Goal: Task Accomplishment & Management: Manage account settings

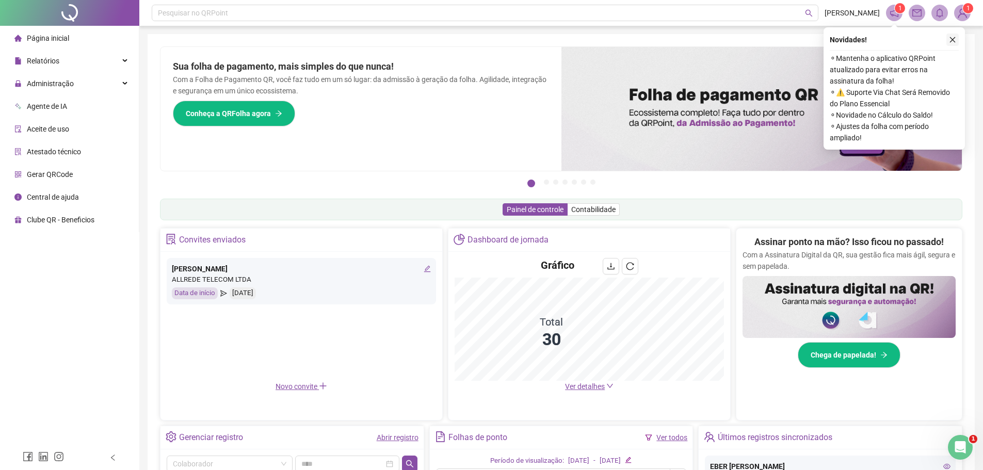
click at [954, 40] on icon "close" at bounding box center [952, 39] width 7 height 7
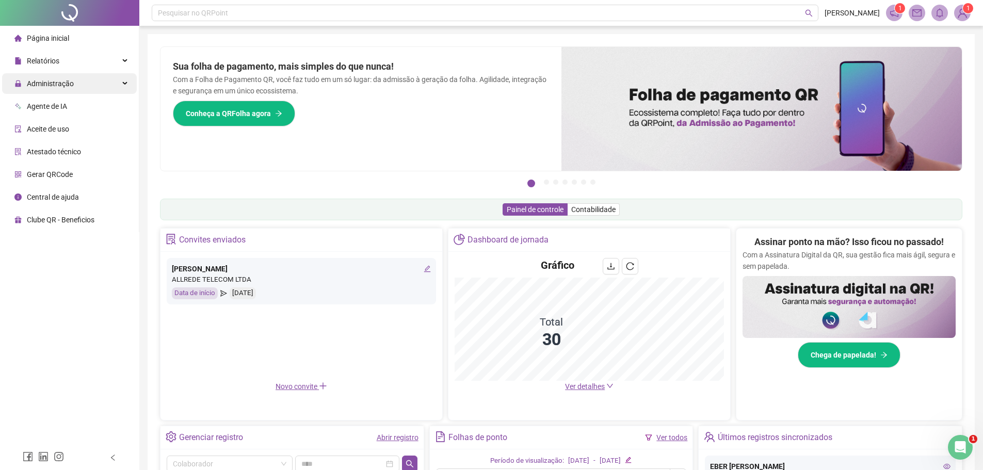
click at [44, 83] on span "Administração" at bounding box center [50, 83] width 47 height 8
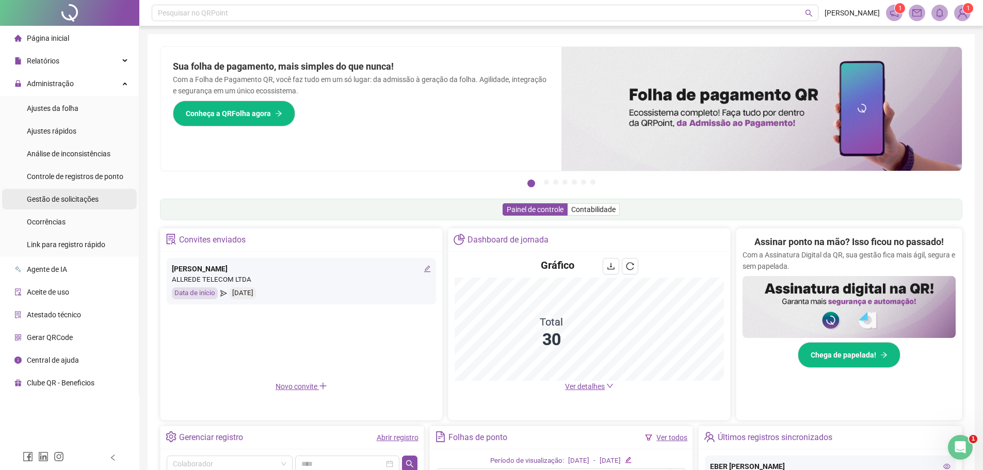
click at [38, 198] on span "Gestão de solicitações" at bounding box center [63, 199] width 72 height 8
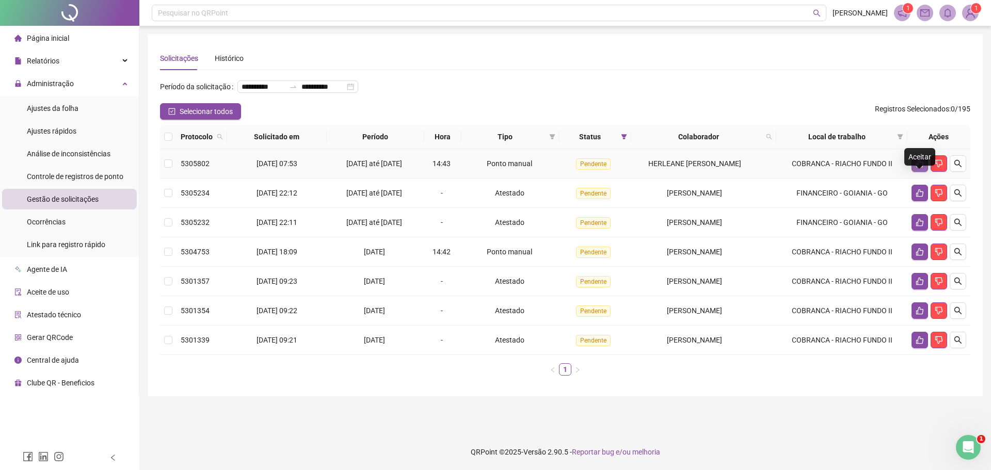
click at [917, 168] on icon "like" at bounding box center [919, 163] width 8 height 8
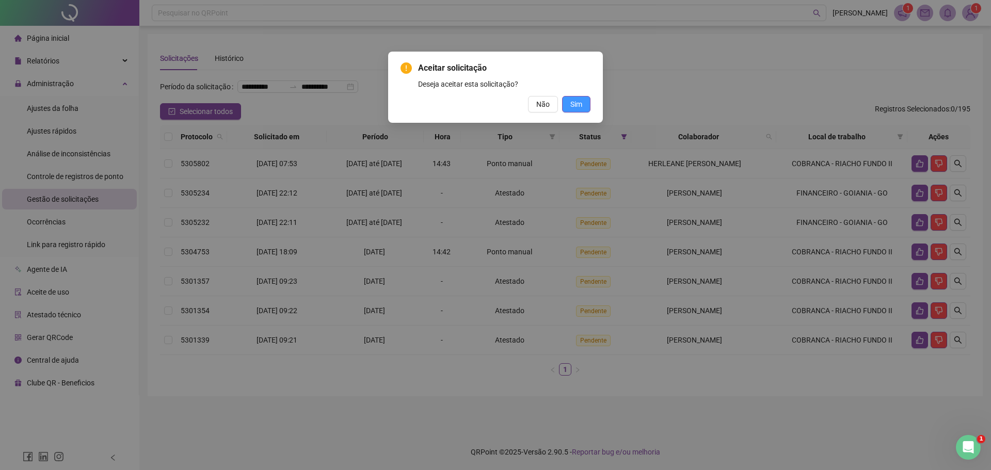
click at [581, 102] on span "Sim" at bounding box center [576, 104] width 12 height 11
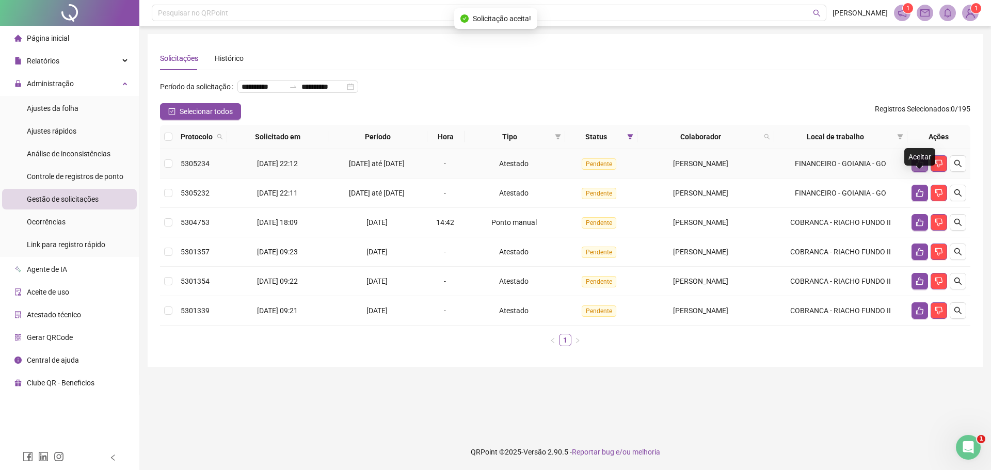
click at [918, 168] on icon "like" at bounding box center [919, 163] width 8 height 8
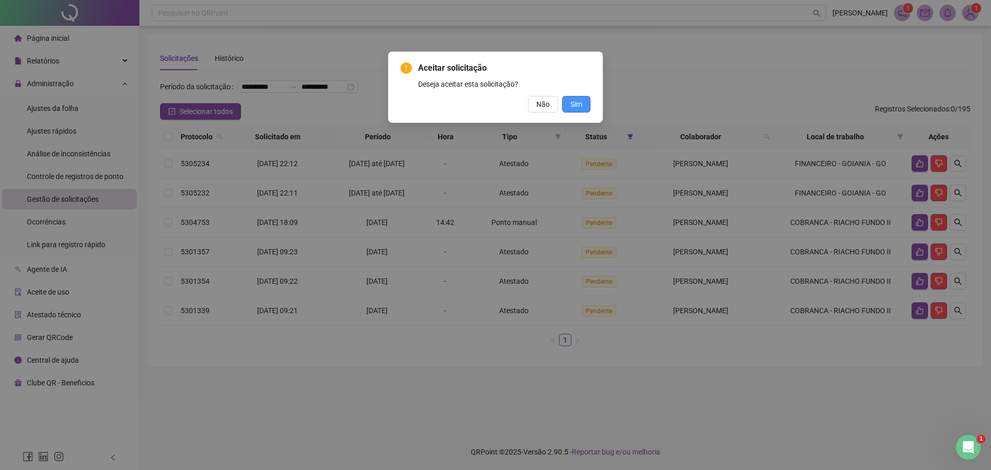
click at [583, 105] on button "Sim" at bounding box center [576, 104] width 28 height 17
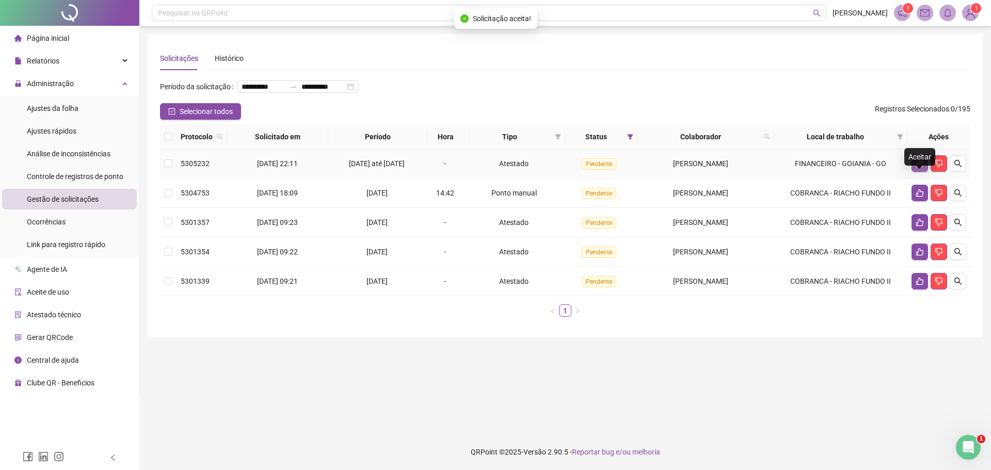
click at [919, 168] on icon "like" at bounding box center [919, 163] width 8 height 8
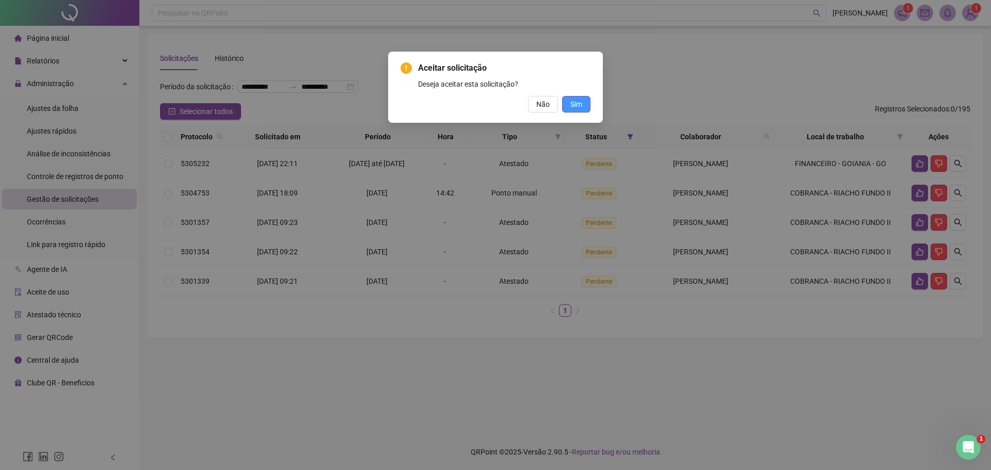
click at [575, 103] on span "Sim" at bounding box center [576, 104] width 12 height 11
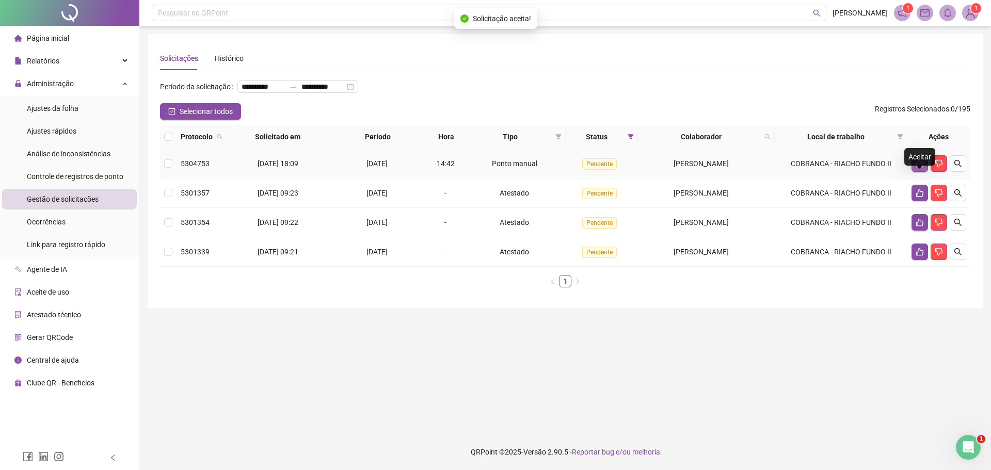
click at [917, 168] on icon "like" at bounding box center [919, 164] width 7 height 8
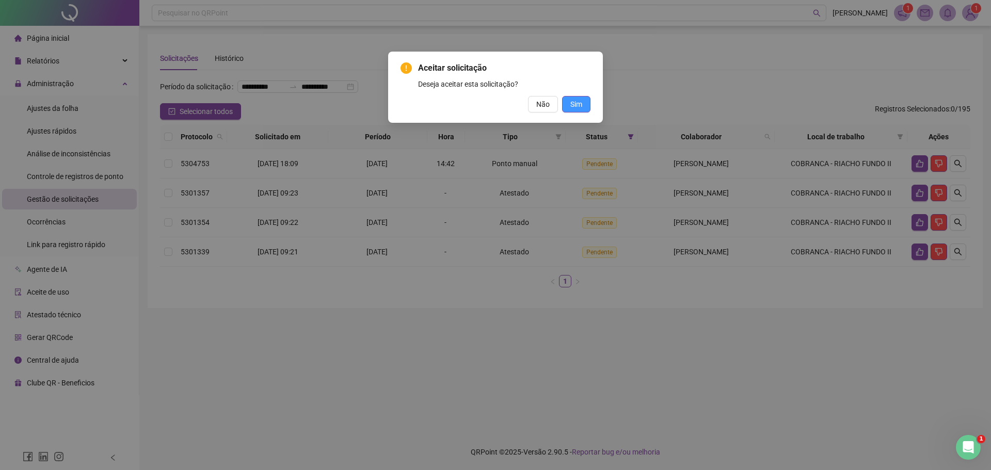
click at [578, 107] on span "Sim" at bounding box center [576, 104] width 12 height 11
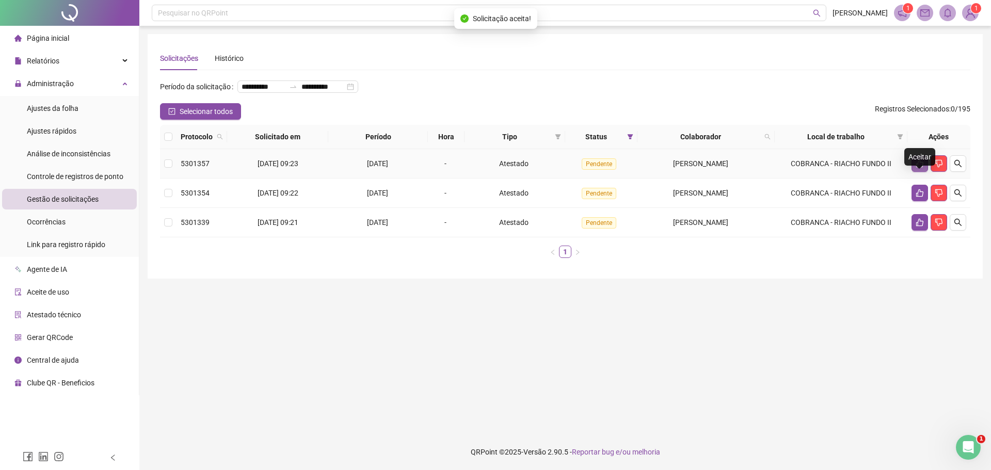
click at [918, 168] on icon "like" at bounding box center [919, 164] width 7 height 8
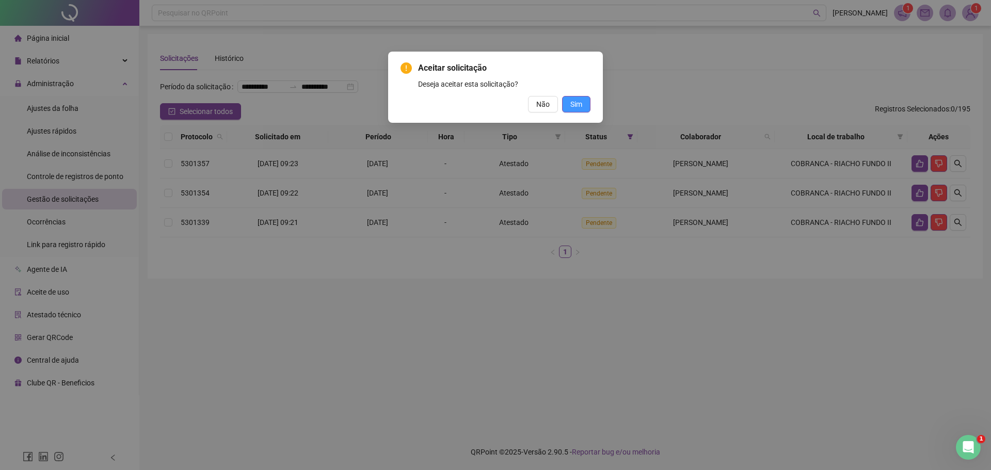
click at [578, 103] on span "Sim" at bounding box center [576, 104] width 12 height 11
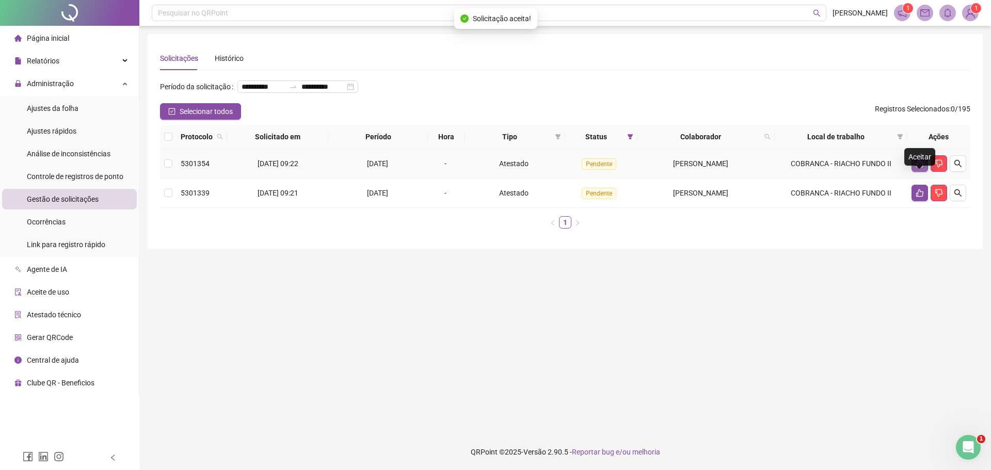
click at [920, 168] on icon "like" at bounding box center [919, 163] width 8 height 8
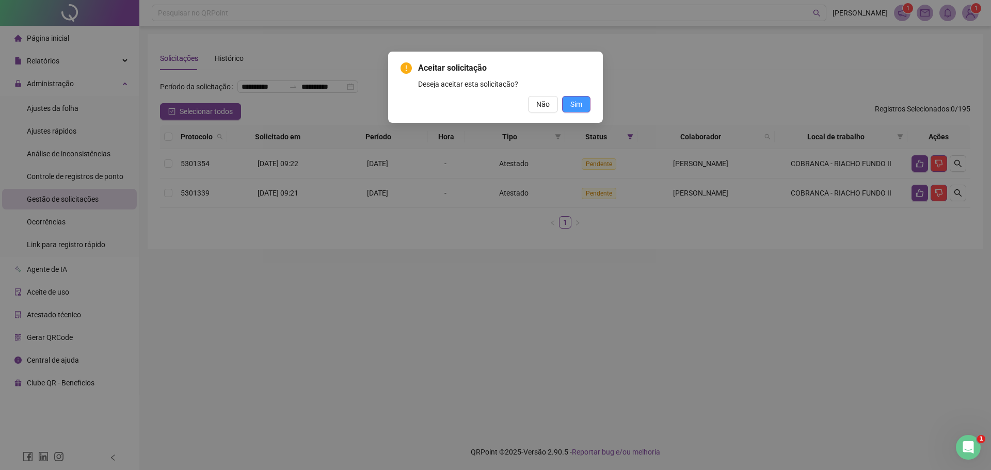
click at [580, 104] on span "Sim" at bounding box center [576, 104] width 12 height 11
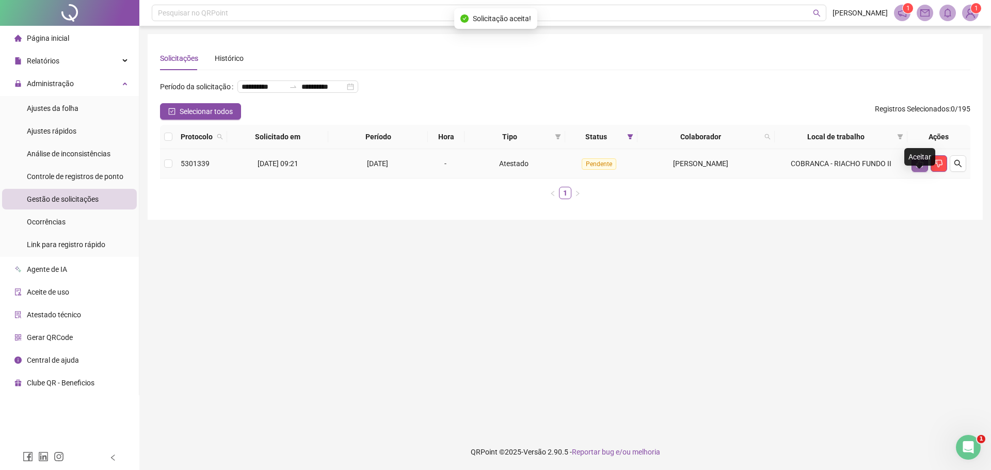
click at [917, 168] on icon "like" at bounding box center [919, 164] width 7 height 8
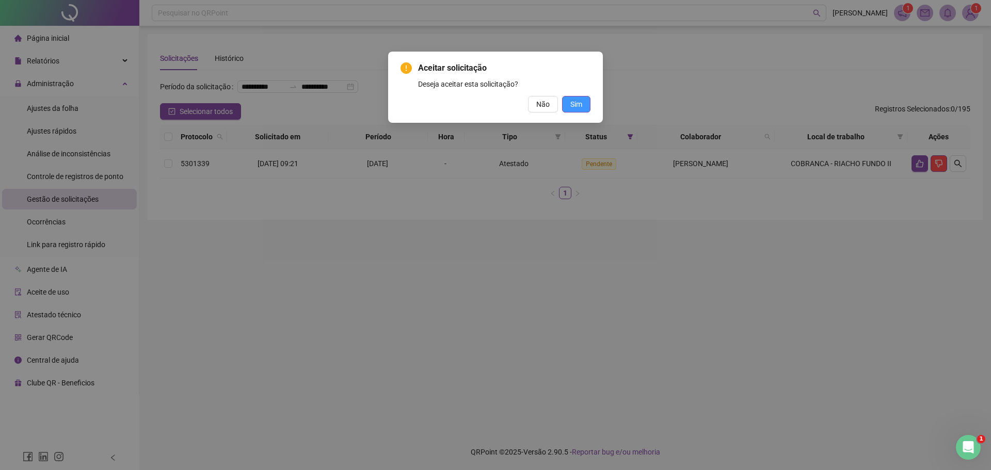
click at [574, 104] on span "Sim" at bounding box center [576, 104] width 12 height 11
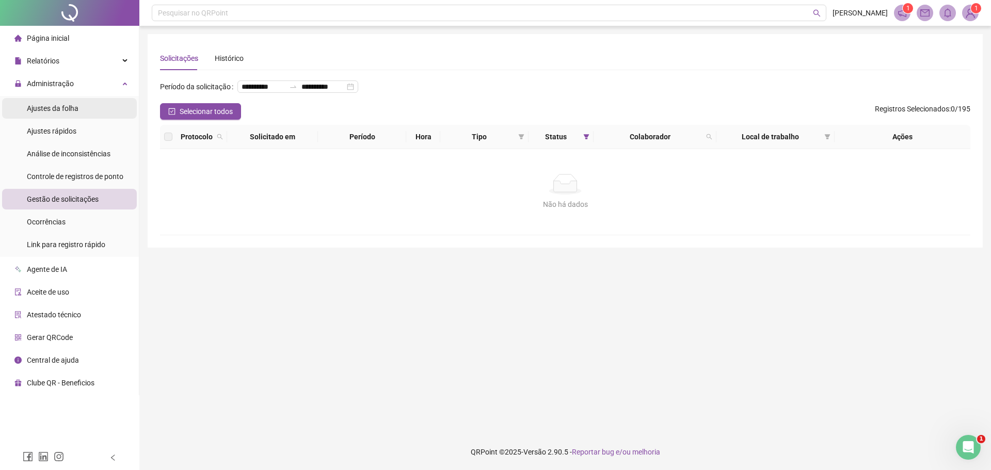
click at [52, 109] on span "Ajustes da folha" at bounding box center [53, 108] width 52 height 8
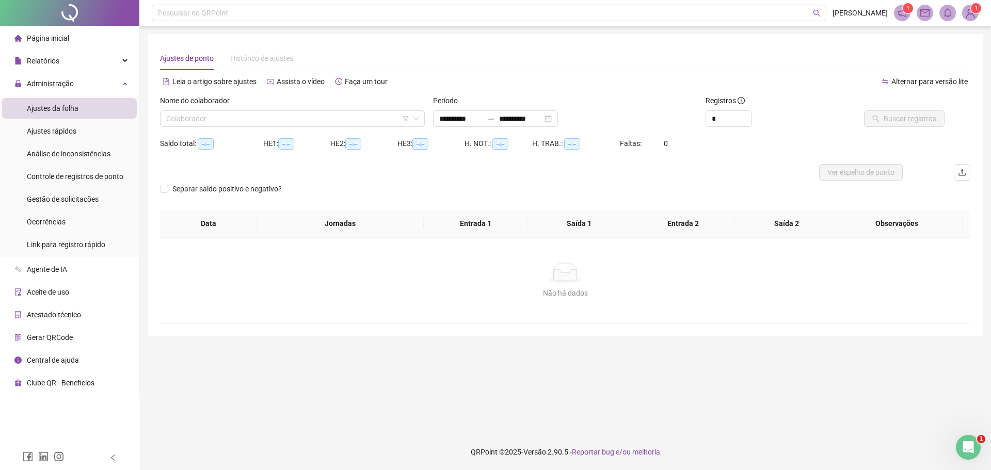
type input "**********"
click at [251, 121] on input "search" at bounding box center [287, 118] width 243 height 15
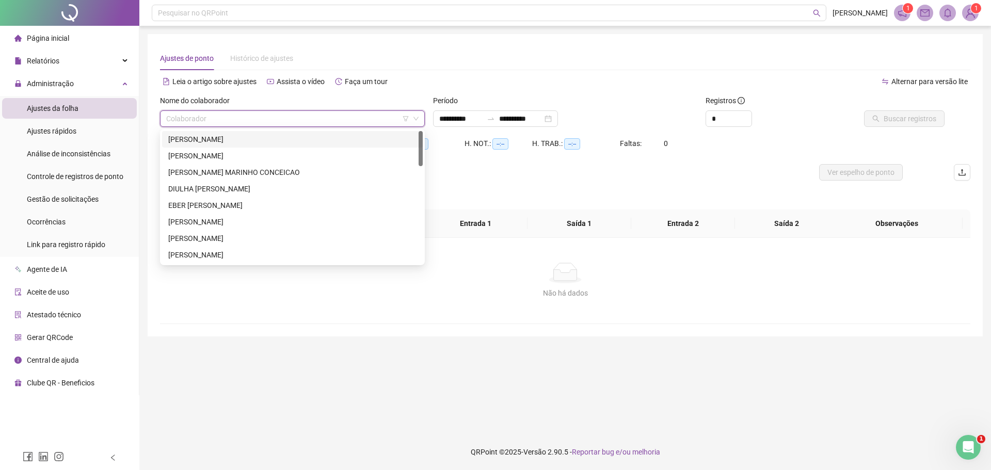
click at [247, 138] on div "ANA MARIA SANDOVETI SANTOS" at bounding box center [292, 139] width 248 height 11
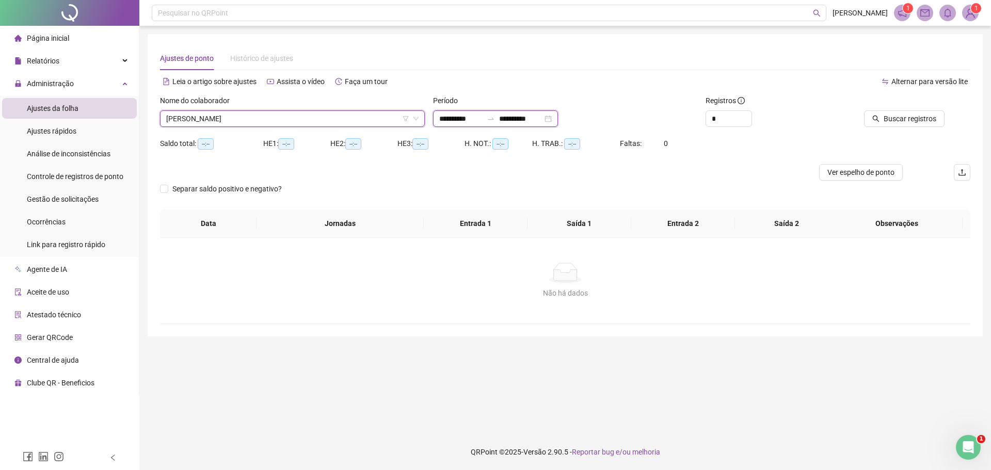
click at [445, 119] on input "**********" at bounding box center [460, 118] width 43 height 11
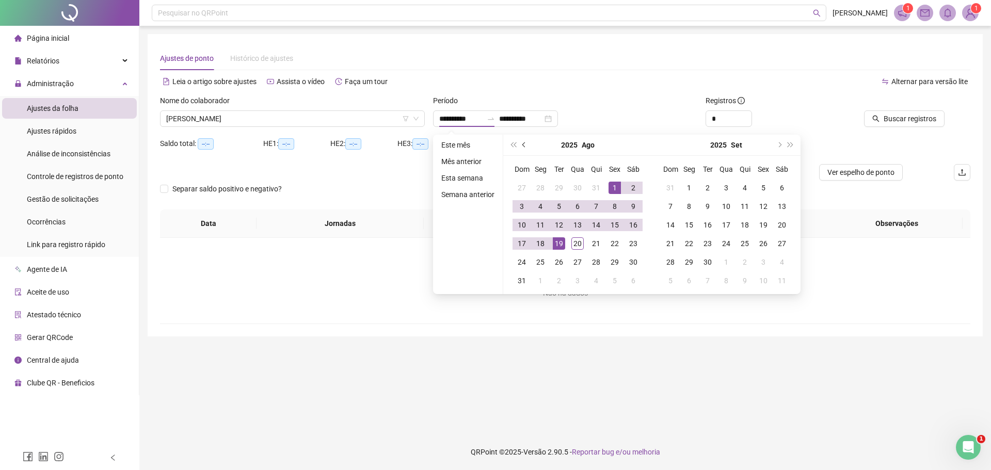
click at [523, 144] on span "prev-year" at bounding box center [524, 144] width 5 height 5
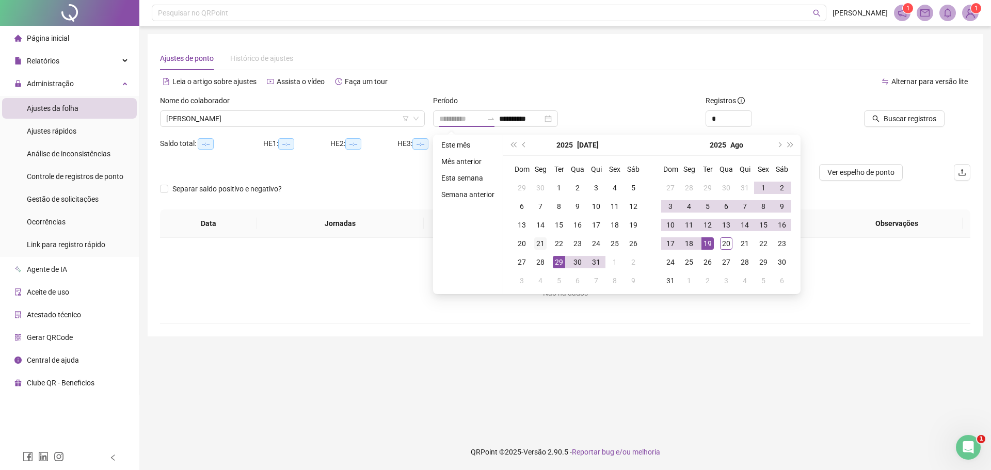
type input "**********"
click at [537, 244] on div "21" at bounding box center [540, 243] width 12 height 12
type input "**********"
click at [722, 242] on div "20" at bounding box center [726, 243] width 12 height 12
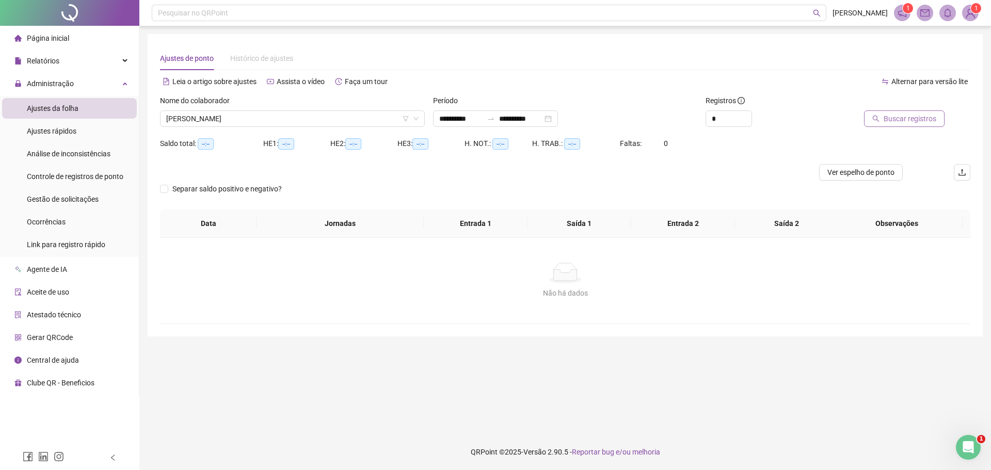
click at [898, 116] on span "Buscar registros" at bounding box center [909, 118] width 53 height 11
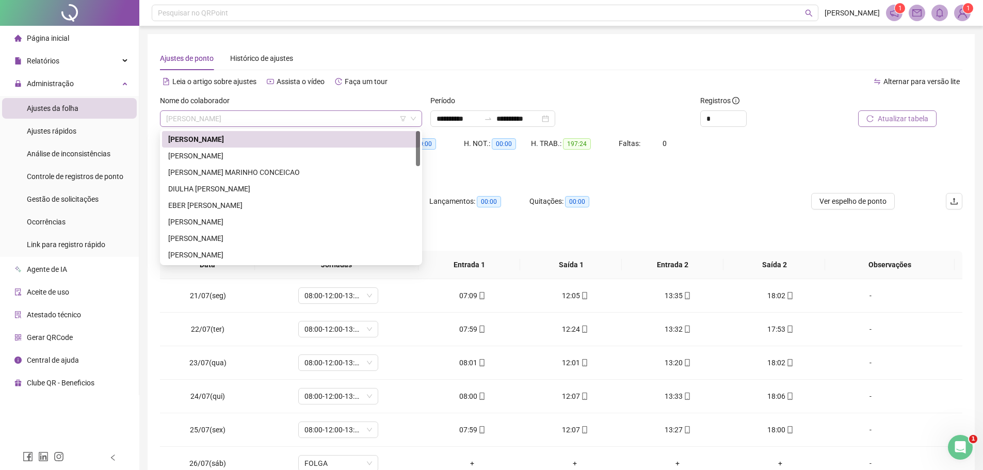
click at [325, 113] on span "ANA MARIA SANDOVETI SANTOS" at bounding box center [291, 118] width 250 height 15
click at [243, 155] on div "ANA MARIA SOARES SILVA" at bounding box center [291, 155] width 246 height 11
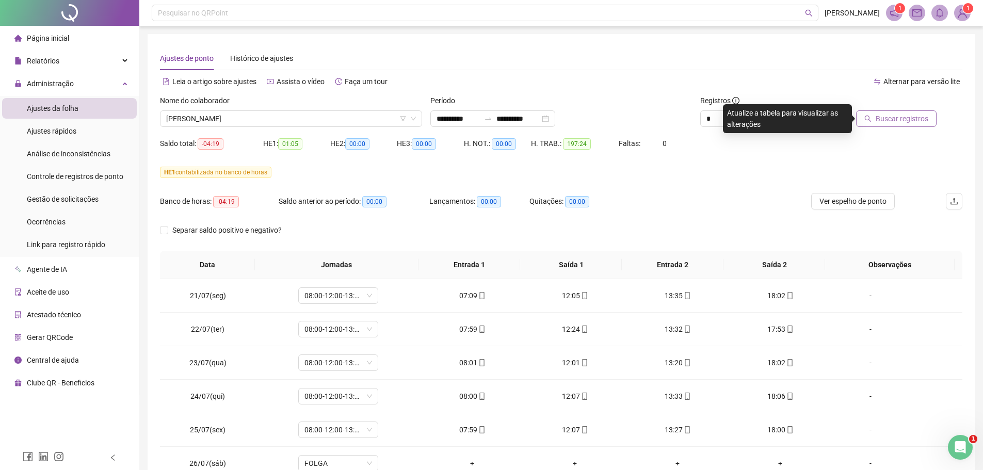
click at [896, 118] on span "Buscar registros" at bounding box center [902, 118] width 53 height 11
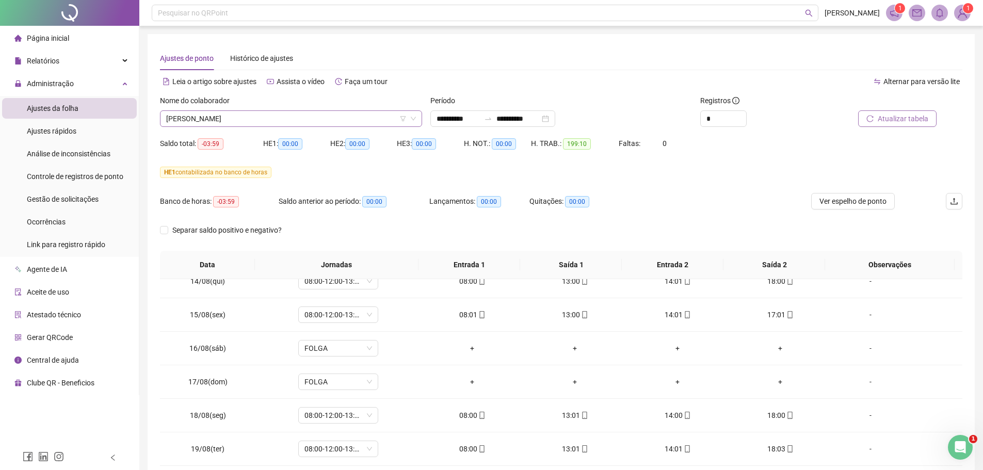
click at [363, 118] on span "ANA MARIA SOARES SILVA" at bounding box center [291, 118] width 250 height 15
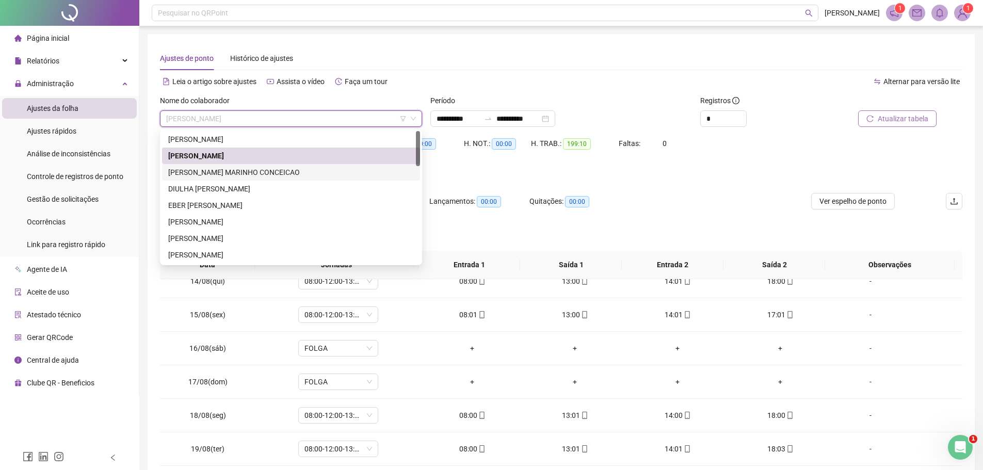
click at [239, 172] on div "BRENDA JHENNIFE MARINHO CONCEICAO" at bounding box center [291, 172] width 246 height 11
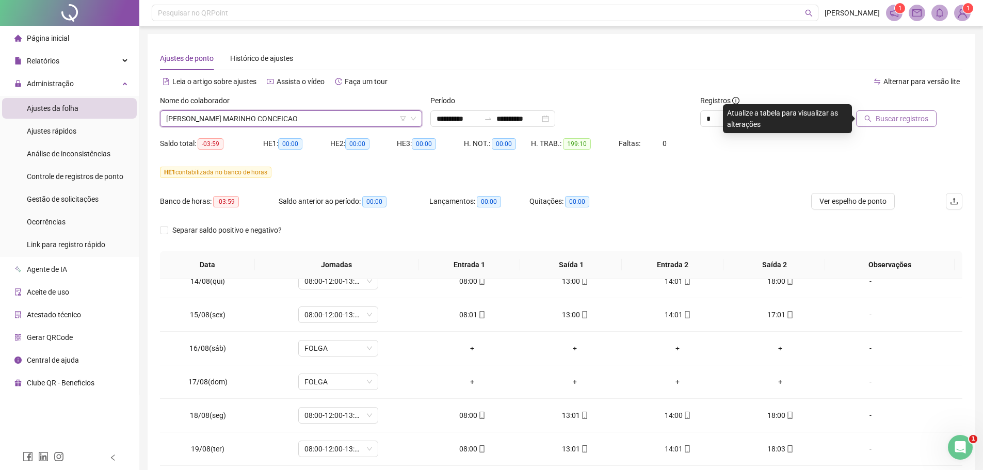
click at [892, 117] on span "Buscar registros" at bounding box center [902, 118] width 53 height 11
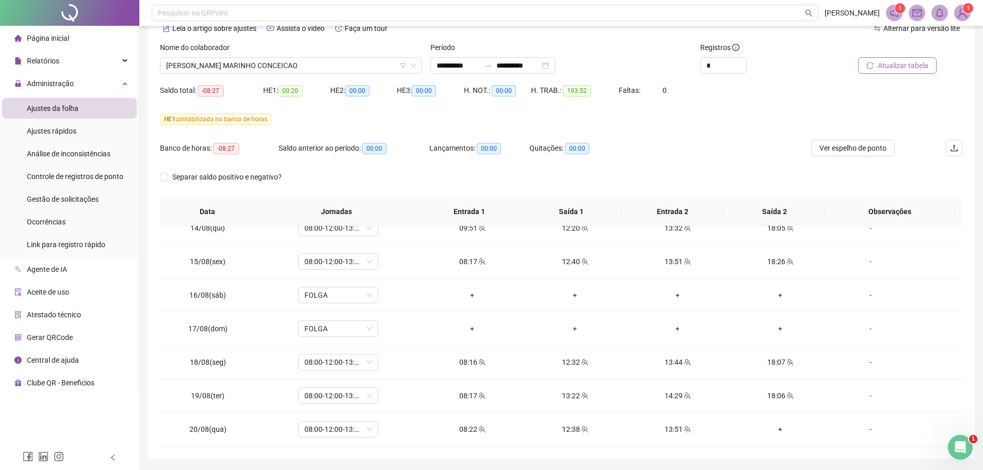
scroll to position [35, 0]
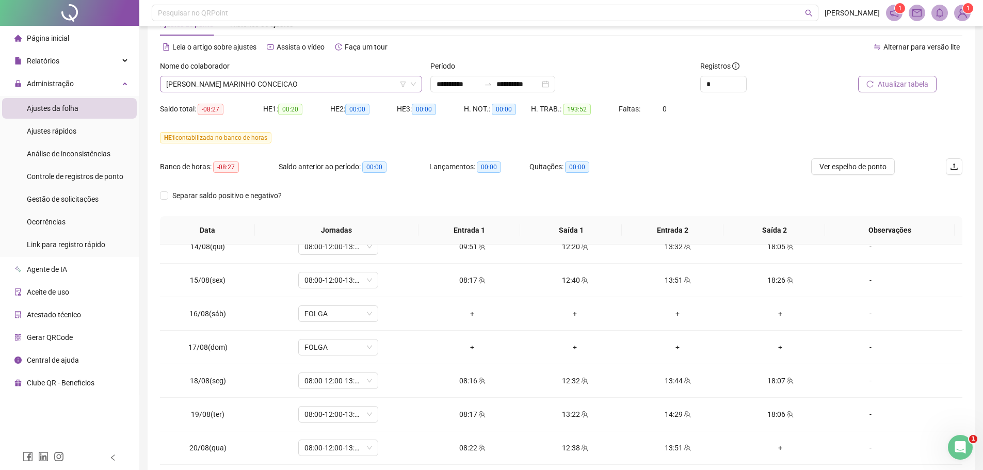
click at [312, 85] on span "BRENDA JHENNIFE MARINHO CONCEICAO" at bounding box center [291, 83] width 250 height 15
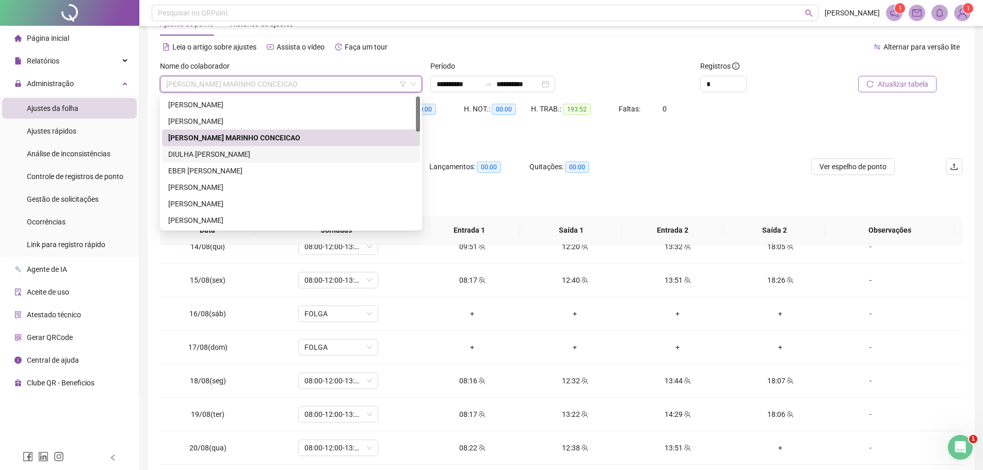
click at [255, 153] on div "DIULHA [PERSON_NAME] DOS [PERSON_NAME]" at bounding box center [291, 154] width 246 height 11
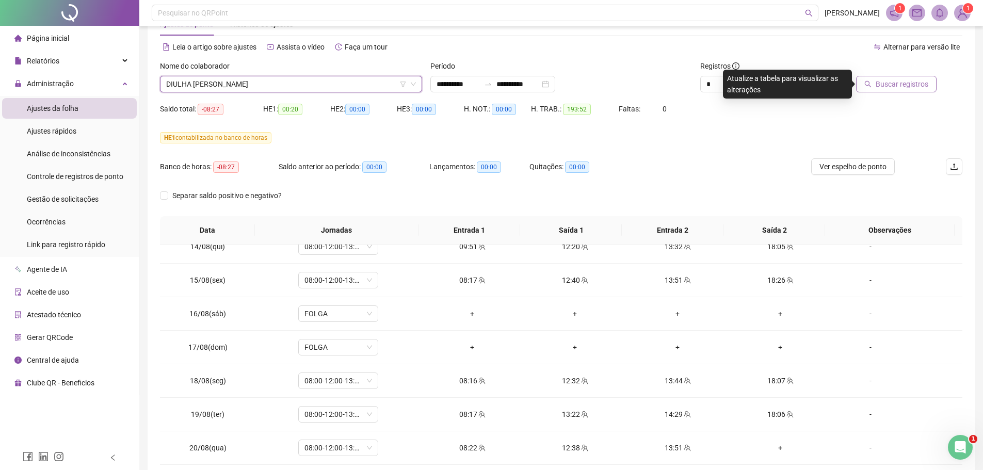
click at [904, 86] on span "Buscar registros" at bounding box center [902, 83] width 53 height 11
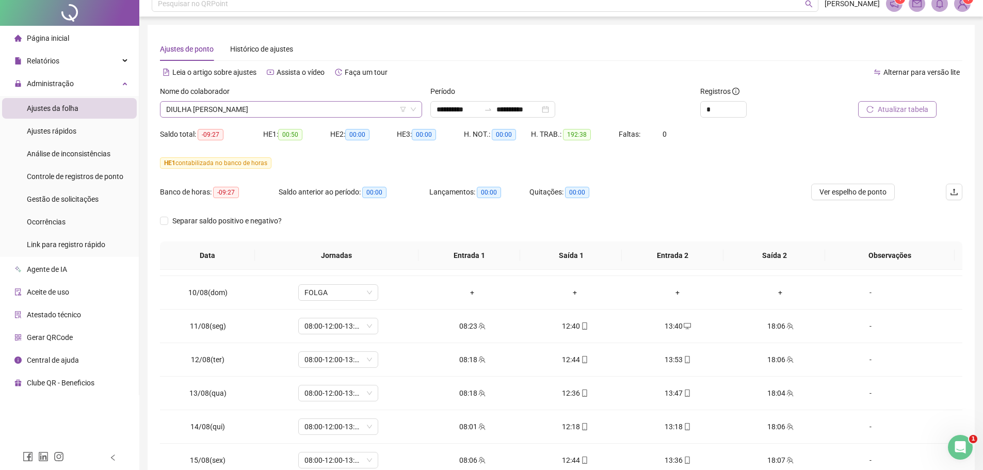
scroll to position [0, 0]
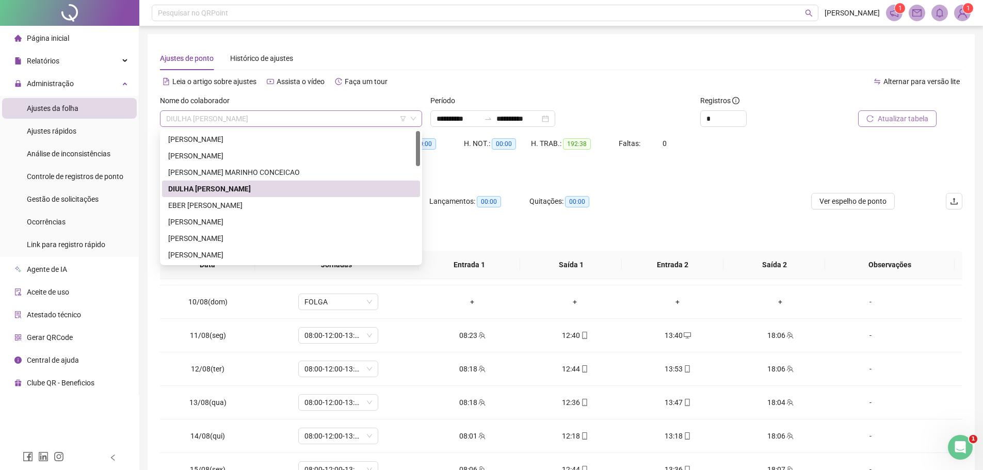
click at [312, 114] on span "DIULHA [PERSON_NAME] DOS [PERSON_NAME]" at bounding box center [291, 118] width 250 height 15
click at [207, 201] on div "EBER SAMUEL CUTRIM ARAUJO" at bounding box center [291, 205] width 246 height 11
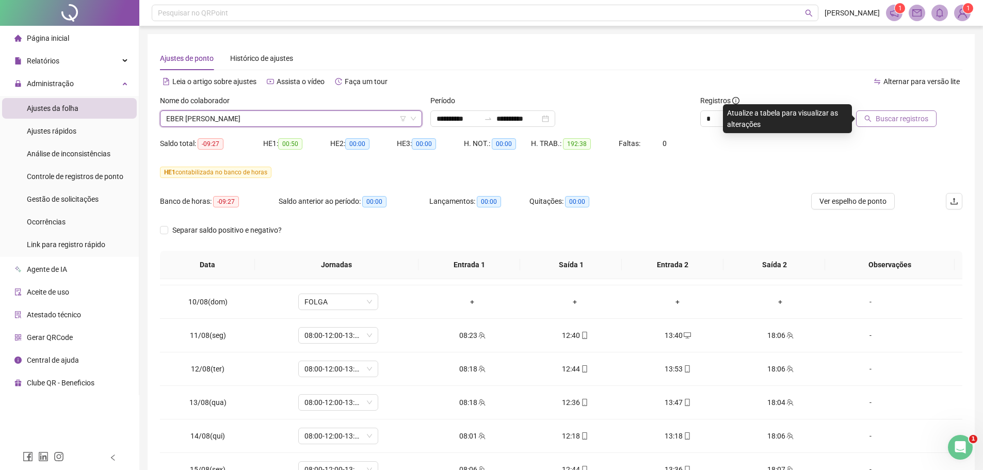
click at [890, 118] on span "Buscar registros" at bounding box center [902, 118] width 53 height 11
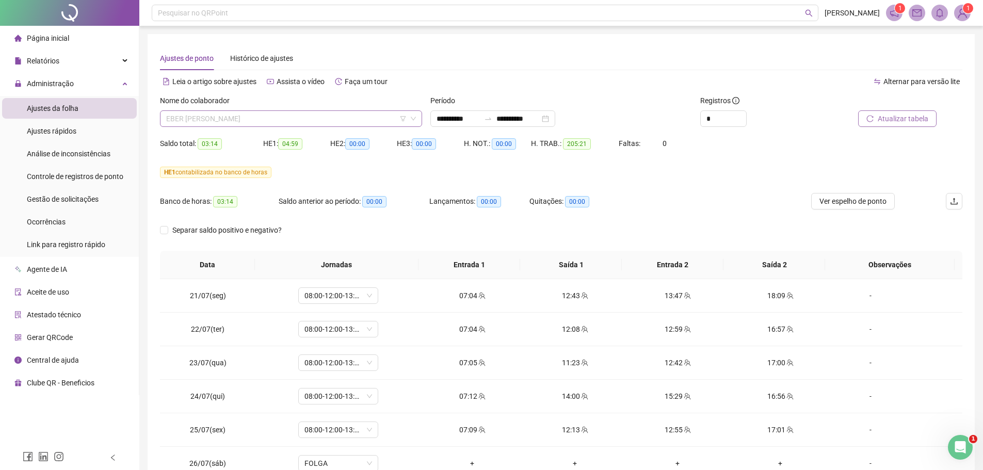
click at [268, 117] on span "EBER SAMUEL CUTRIM ARAUJO" at bounding box center [291, 118] width 250 height 15
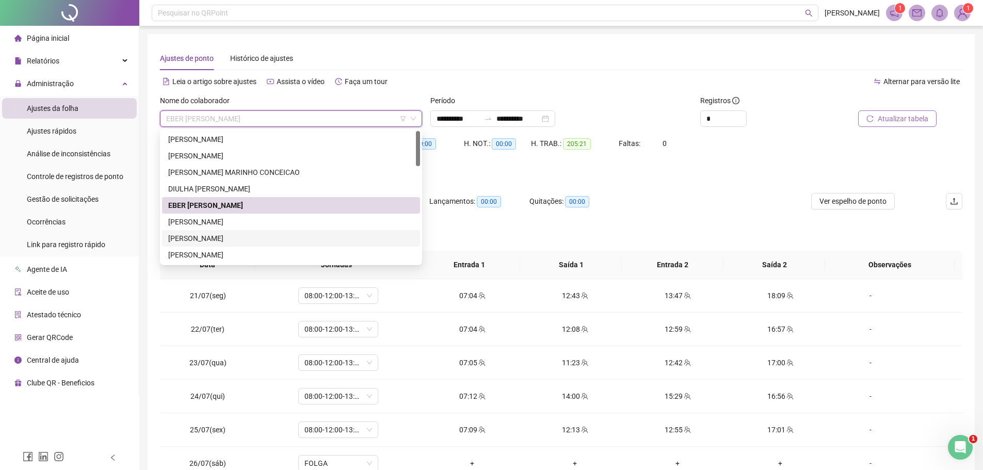
click at [208, 237] on div "GABRIELA PRIMO RAMOS" at bounding box center [291, 238] width 246 height 11
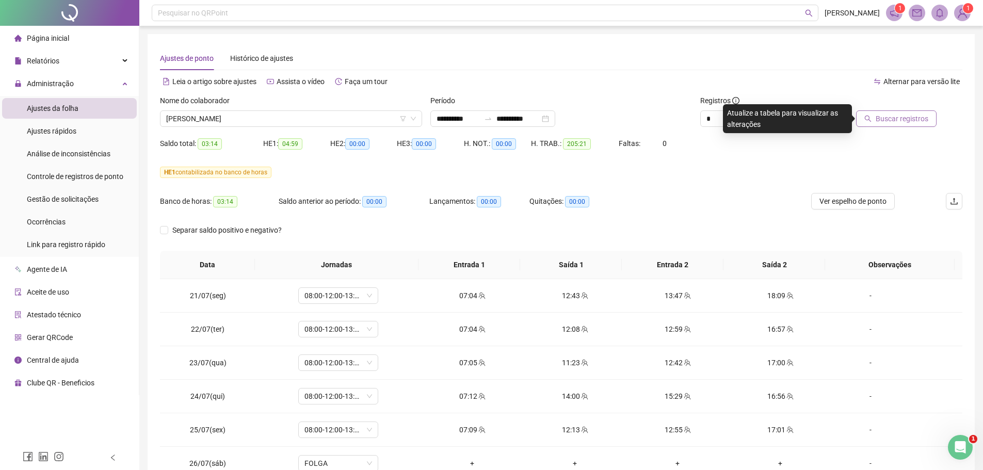
click at [885, 118] on span "Buscar registros" at bounding box center [902, 118] width 53 height 11
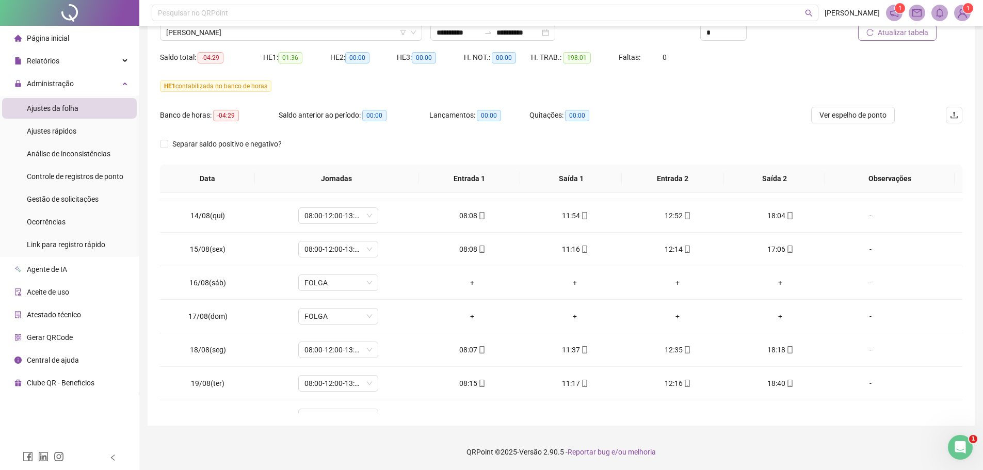
scroll to position [819, 0]
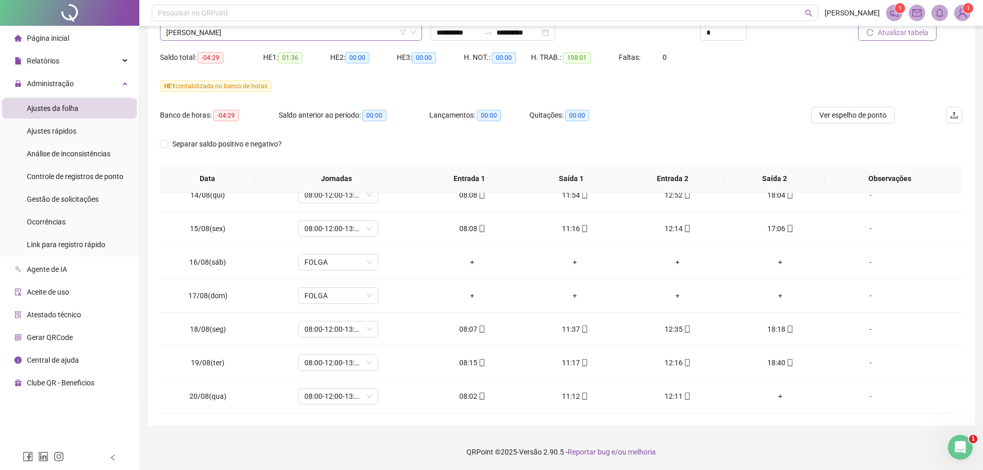
click at [281, 34] on span "GABRIELA PRIMO RAMOS" at bounding box center [291, 32] width 250 height 15
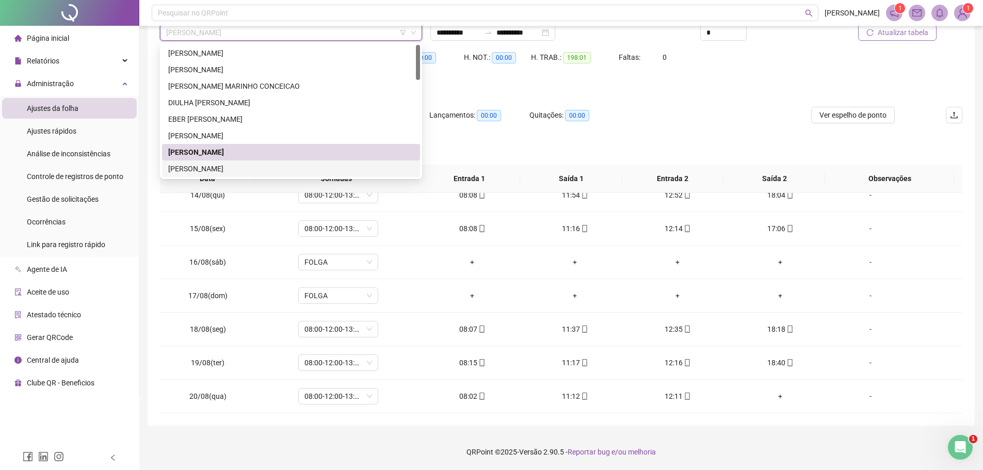
click at [229, 169] on div "GEOVANNA FERREIRA DA SILVA ROCHA" at bounding box center [291, 168] width 246 height 11
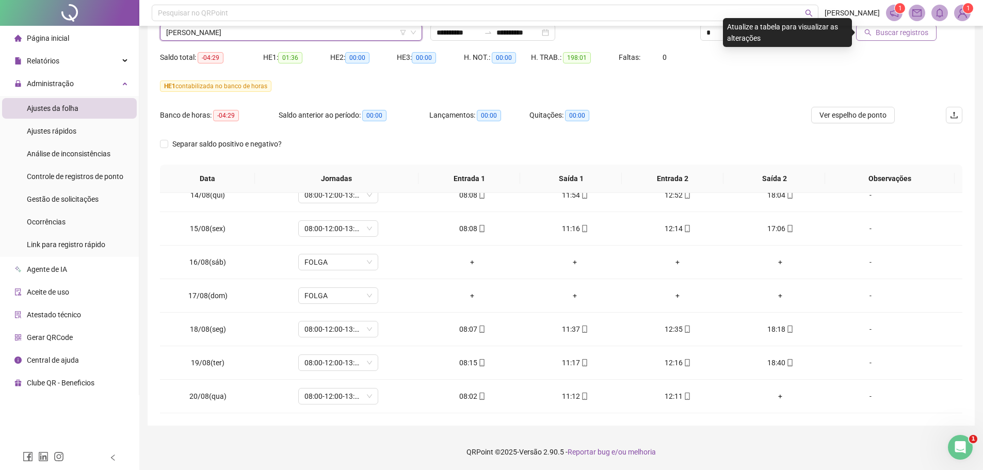
click at [892, 34] on span "Buscar registros" at bounding box center [902, 32] width 53 height 11
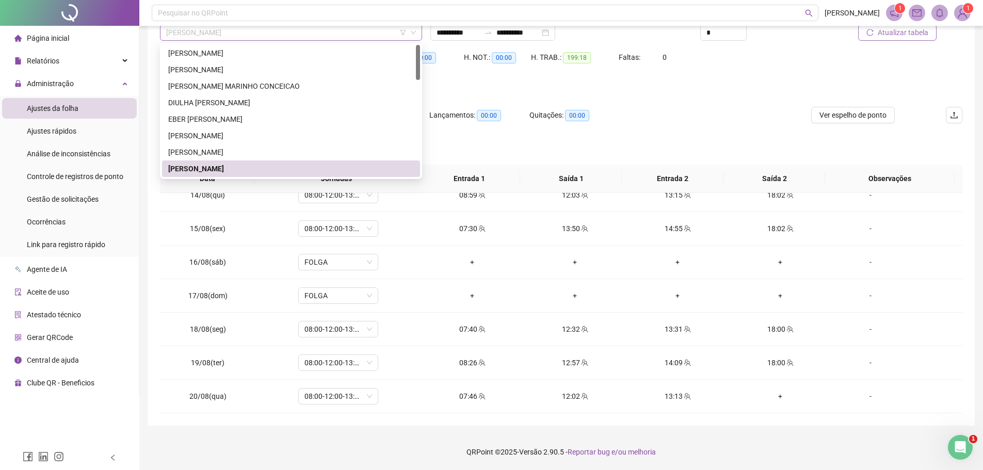
click at [300, 30] on span "GEOVANNA FERREIRA DA SILVA ROCHA" at bounding box center [291, 32] width 250 height 15
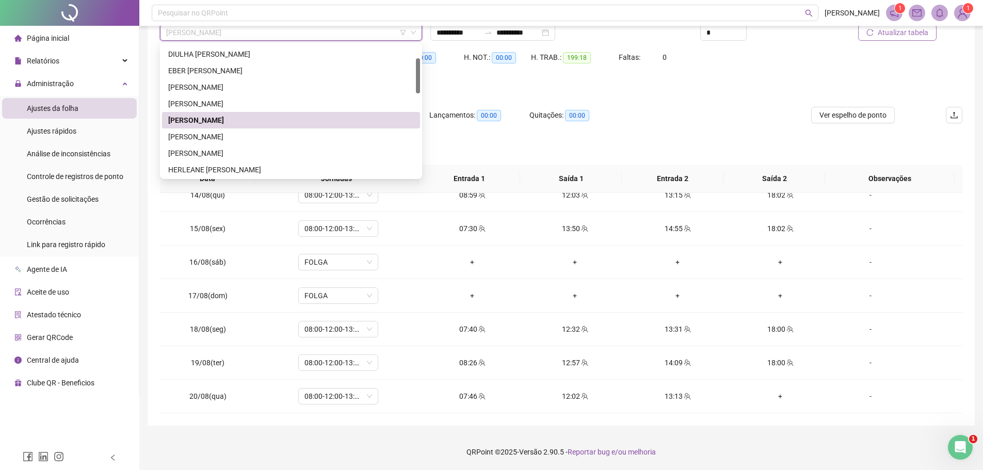
scroll to position [54, 0]
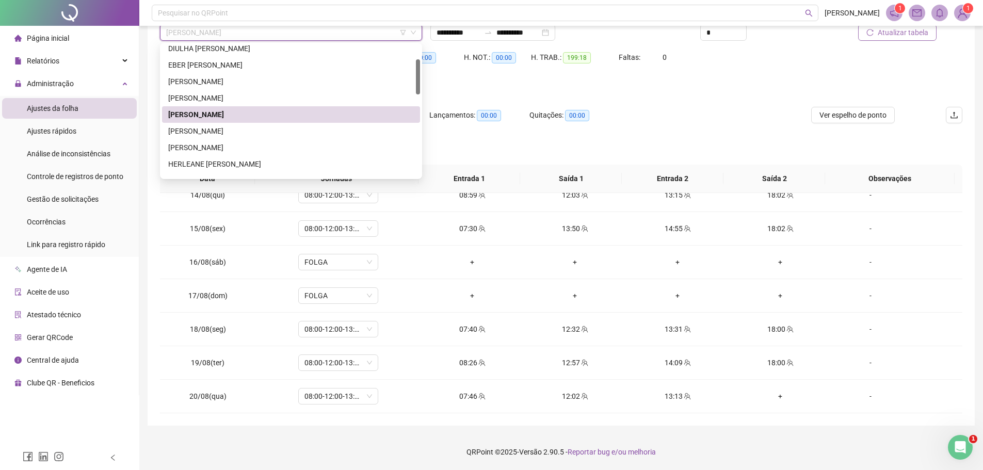
drag, startPoint x: 418, startPoint y: 56, endPoint x: 419, endPoint y: 71, distance: 14.5
click at [419, 71] on div at bounding box center [418, 76] width 4 height 35
click at [228, 146] on div "GISELE ALVES RIBEIRO" at bounding box center [291, 147] width 246 height 11
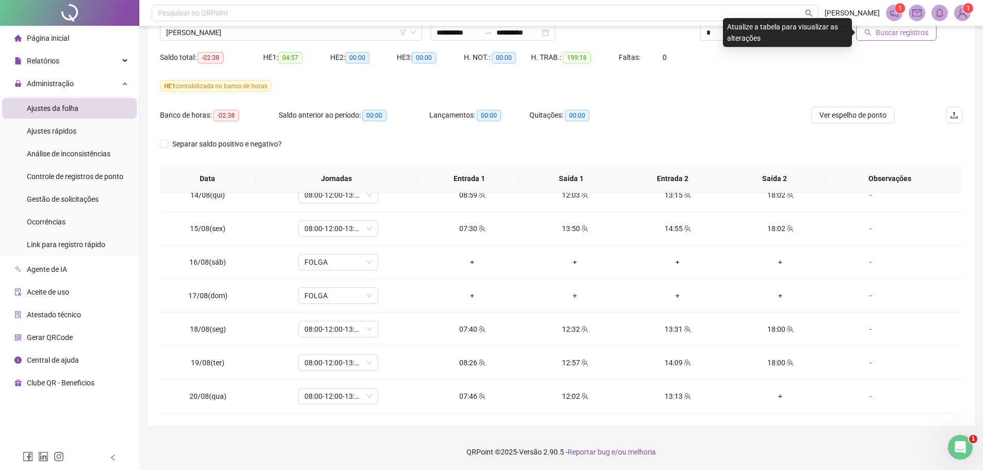
click at [875, 34] on button "Buscar registros" at bounding box center [896, 32] width 80 height 17
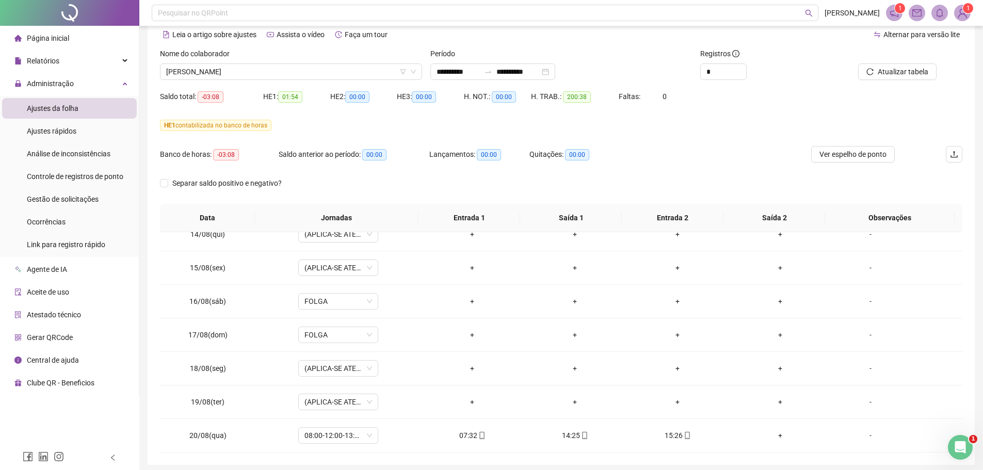
scroll to position [0, 0]
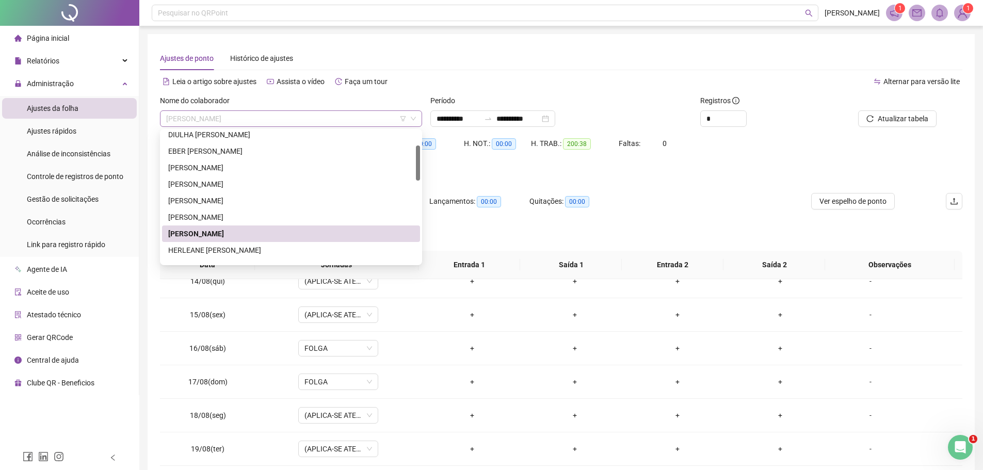
click at [289, 118] on span "GISELE ALVES RIBEIRO" at bounding box center [291, 118] width 250 height 15
click at [242, 251] on div "HERLEANE [PERSON_NAME] [PERSON_NAME]" at bounding box center [291, 250] width 246 height 11
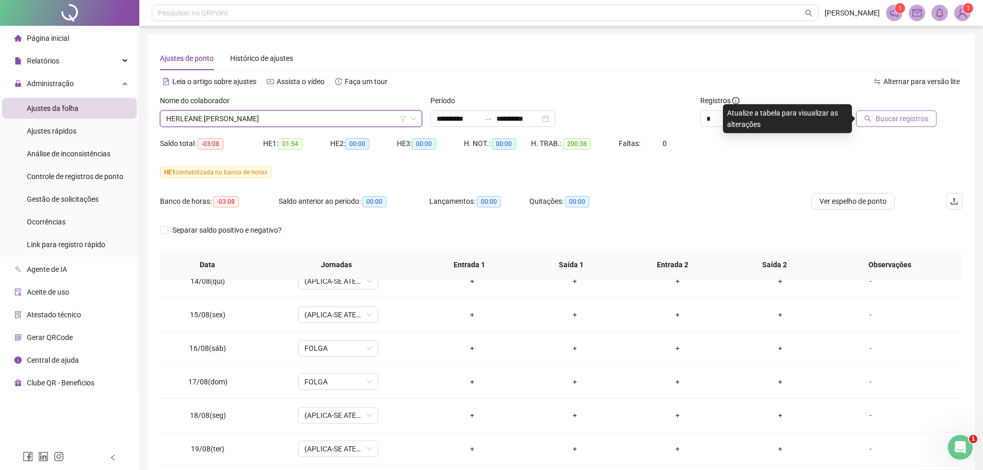
click at [895, 118] on span "Buscar registros" at bounding box center [902, 118] width 53 height 11
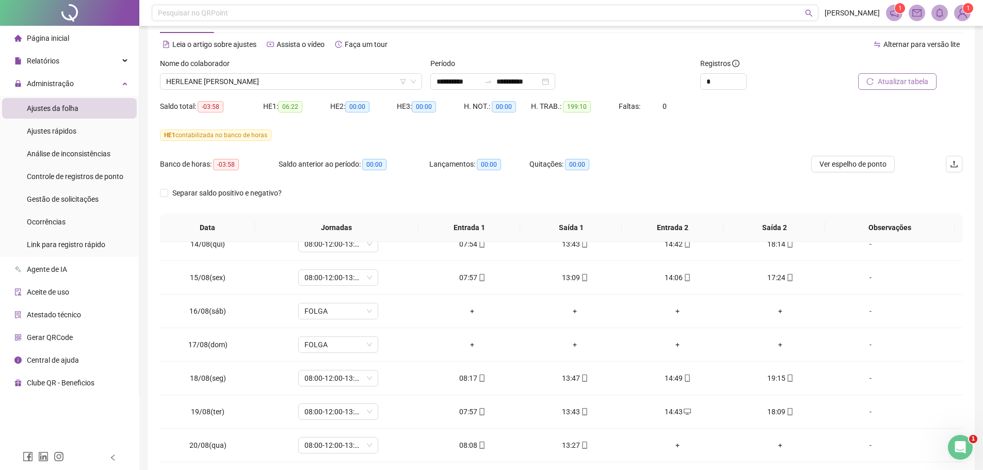
scroll to position [35, 0]
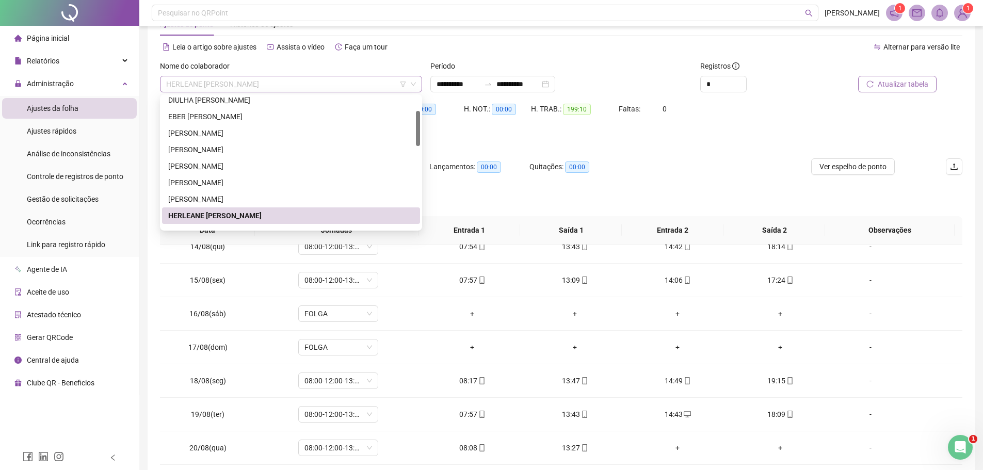
click at [332, 85] on span "HERLEANE [PERSON_NAME] [PERSON_NAME]" at bounding box center [291, 83] width 250 height 15
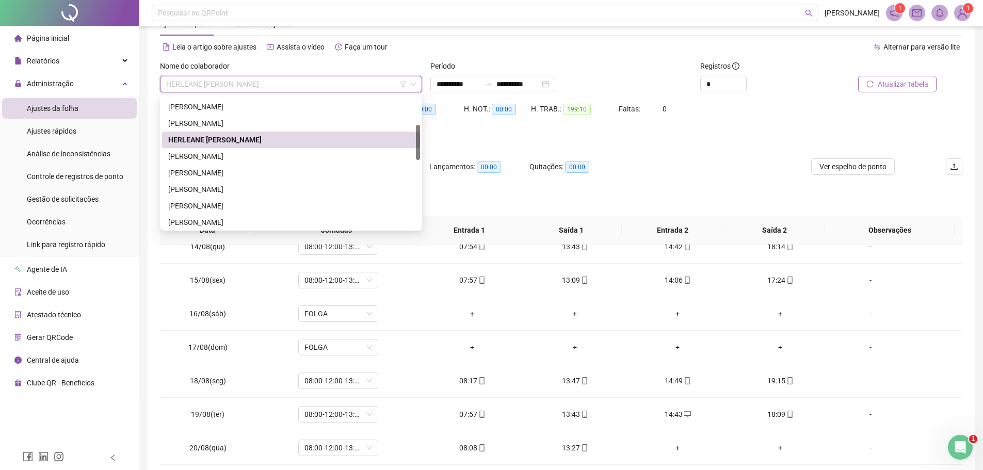
scroll to position [132, 0]
drag, startPoint x: 419, startPoint y: 126, endPoint x: 351, endPoint y: 164, distance: 77.4
click at [418, 147] on div at bounding box center [418, 149] width 4 height 35
click at [273, 158] on div "ISABELLA CARNEIRO CASTRO" at bounding box center [291, 154] width 246 height 11
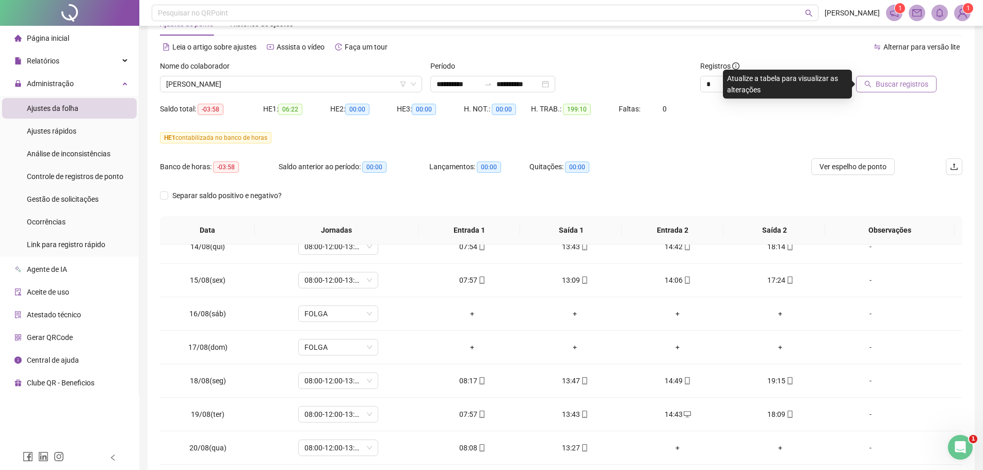
click at [879, 84] on span "Buscar registros" at bounding box center [902, 83] width 53 height 11
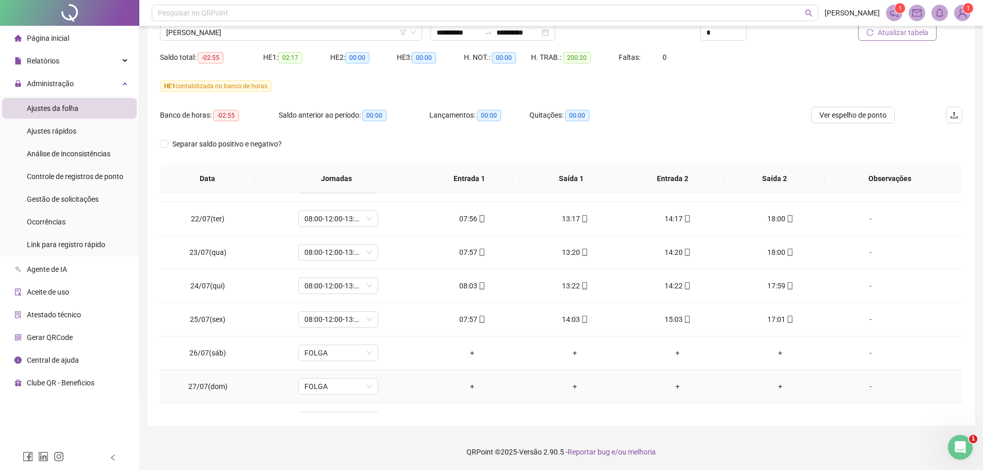
scroll to position [0, 0]
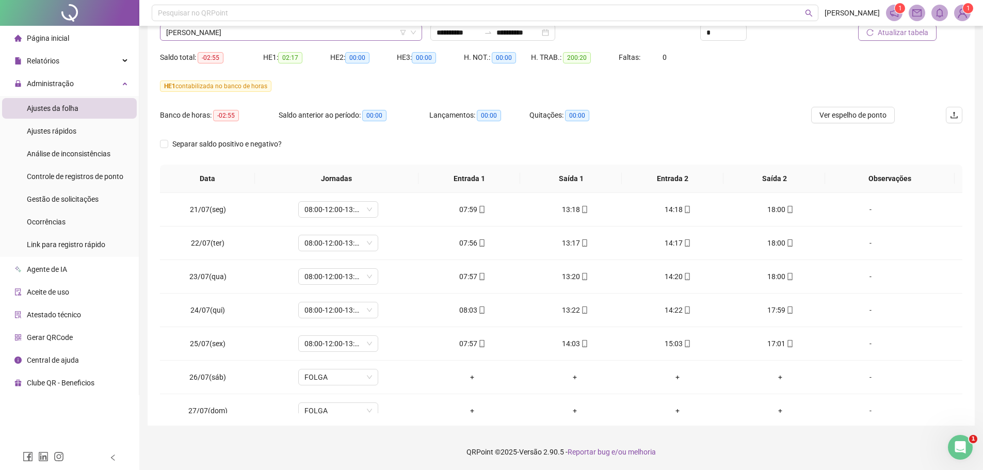
click at [258, 30] on span "ISABELLA CARNEIRO CASTRO" at bounding box center [291, 32] width 250 height 15
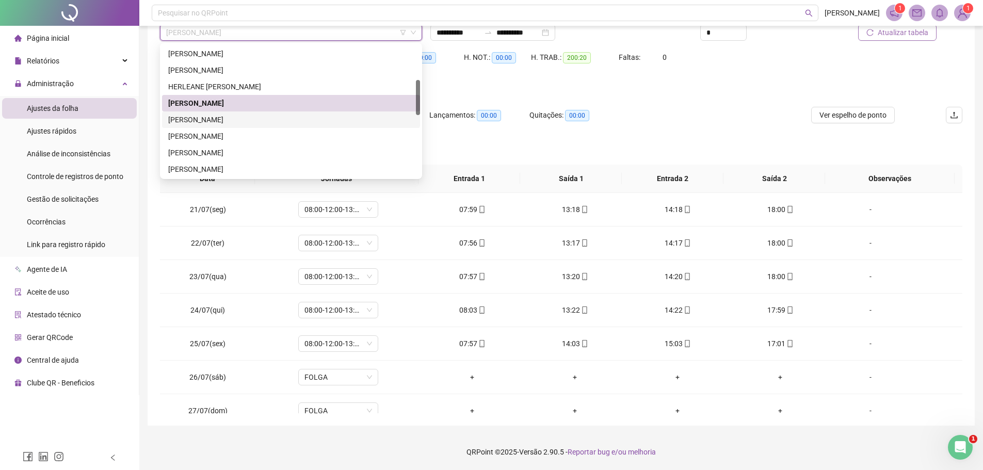
click at [233, 121] on div "JAIRON VIEIRA DA SILVA" at bounding box center [291, 119] width 246 height 11
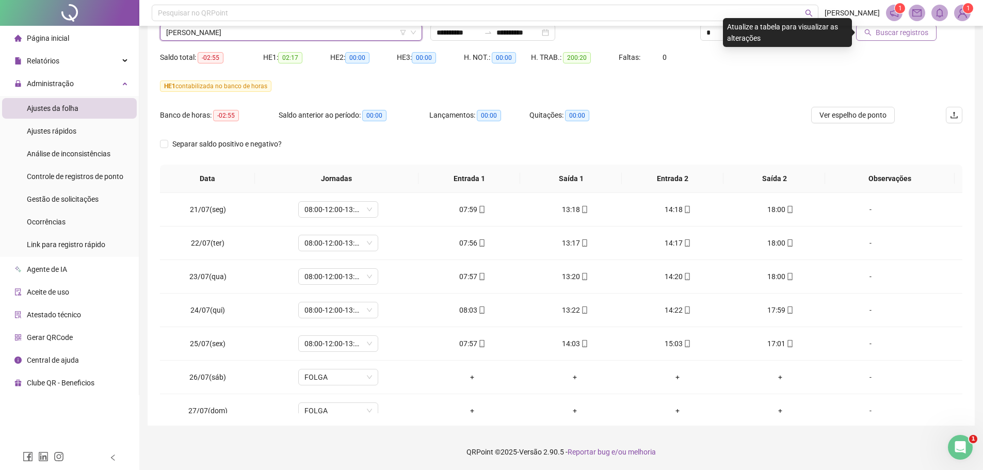
click at [885, 34] on span "Buscar registros" at bounding box center [902, 32] width 53 height 11
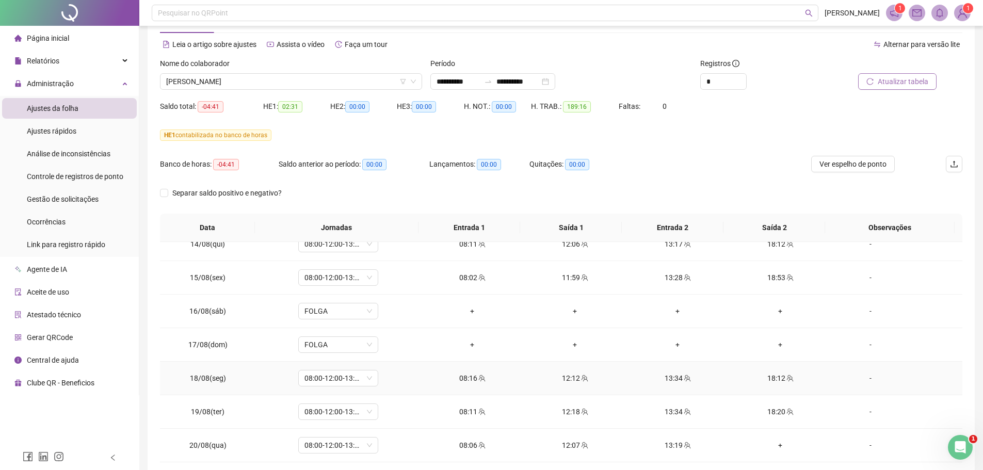
scroll to position [86, 0]
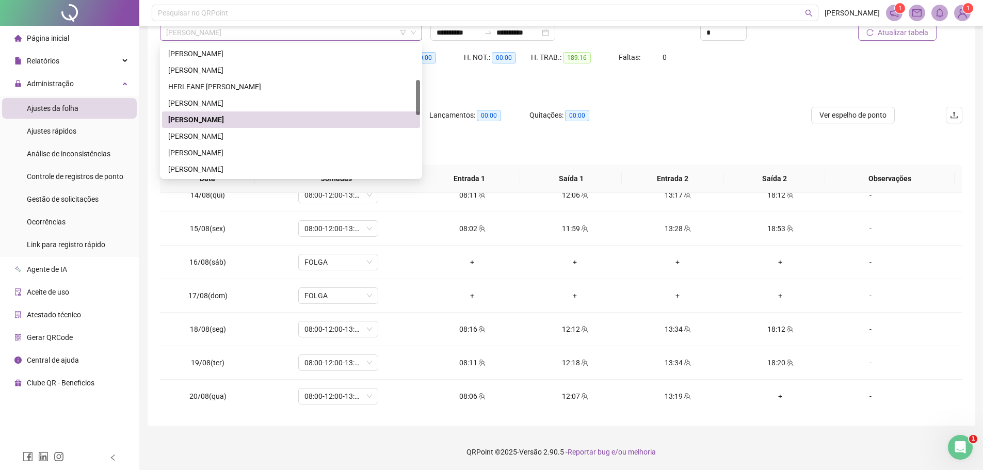
click at [265, 29] on span "JAIRON VIEIRA DA SILVA" at bounding box center [291, 32] width 250 height 15
click at [226, 136] on div "JENNIFFER THAYANE SANTOS DA SILVA" at bounding box center [291, 136] width 246 height 11
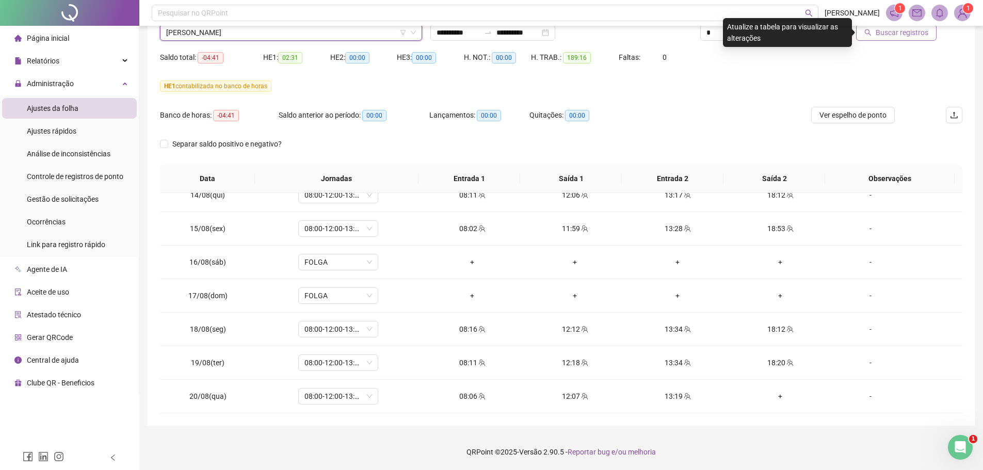
click at [911, 34] on span "Buscar registros" at bounding box center [902, 32] width 53 height 11
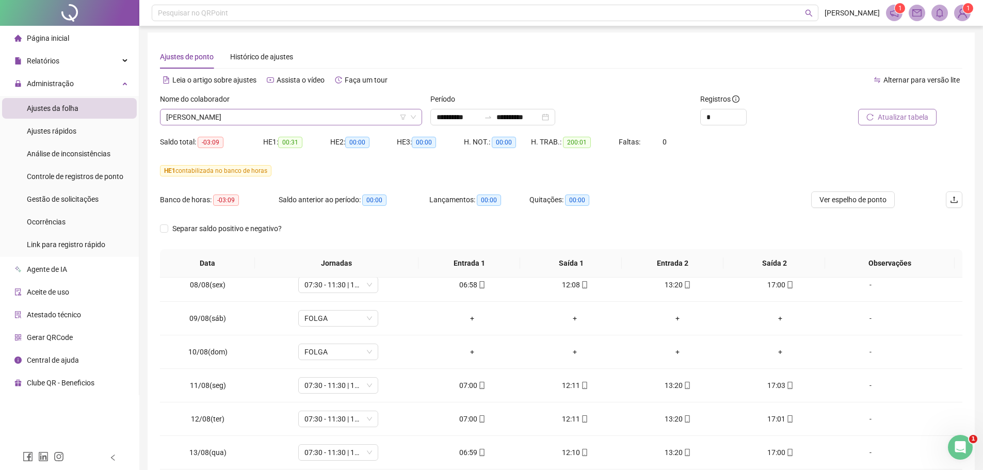
scroll to position [0, 0]
click at [330, 119] on span "JENNIFFER THAYANE SANTOS DA SILVA" at bounding box center [291, 118] width 250 height 15
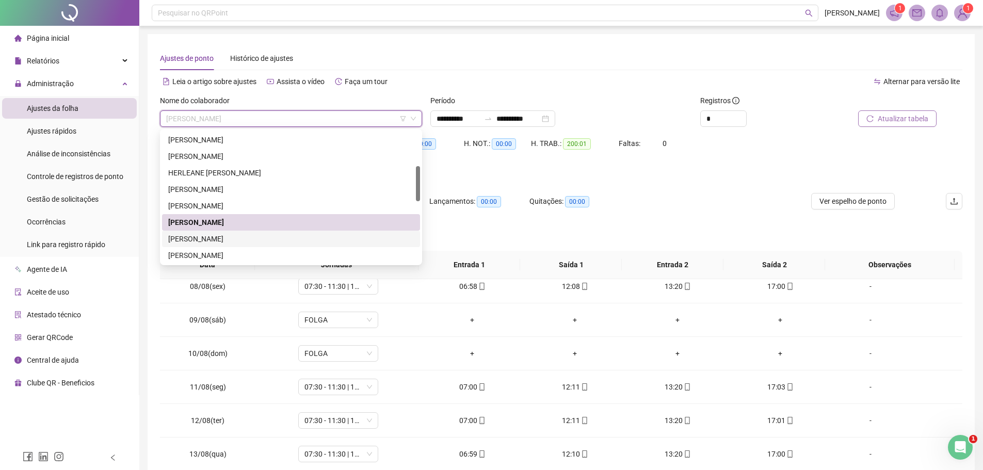
click at [230, 240] on div "JENNYFER MORENO ALVES" at bounding box center [291, 238] width 246 height 11
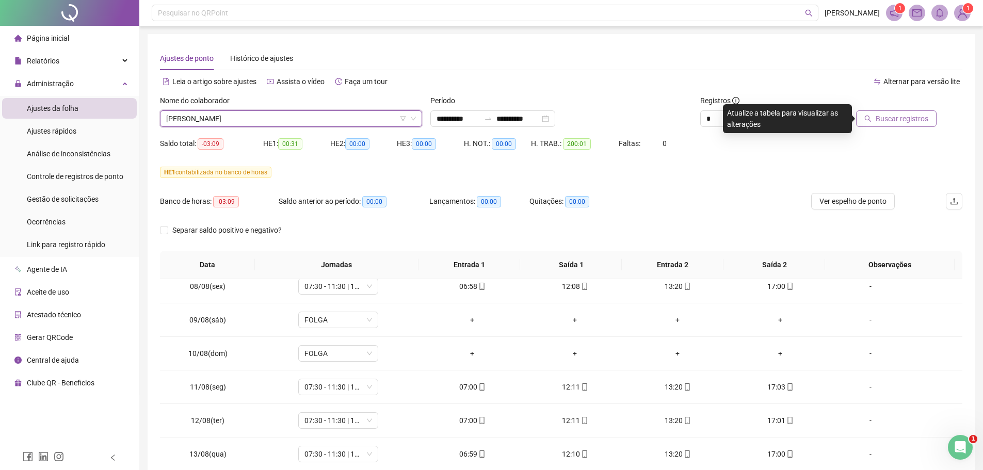
click at [912, 117] on span "Buscar registros" at bounding box center [902, 118] width 53 height 11
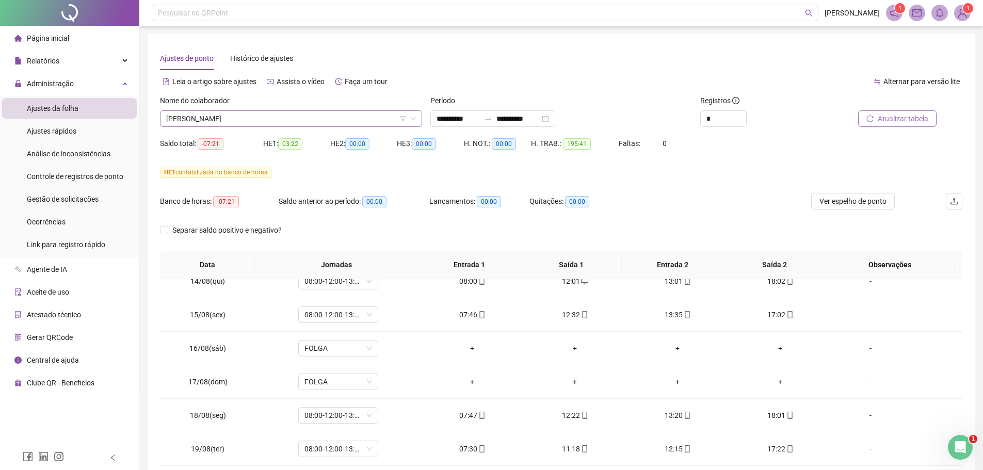
click at [303, 117] on span "JENNYFER MORENO ALVES" at bounding box center [291, 118] width 250 height 15
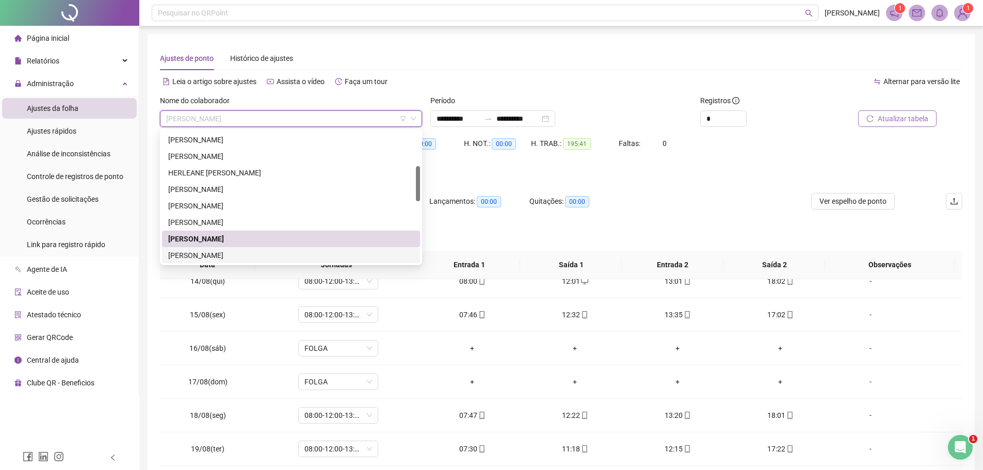
click at [233, 255] on div "JHENIS [PERSON_NAME] DOS [PERSON_NAME]" at bounding box center [291, 255] width 246 height 11
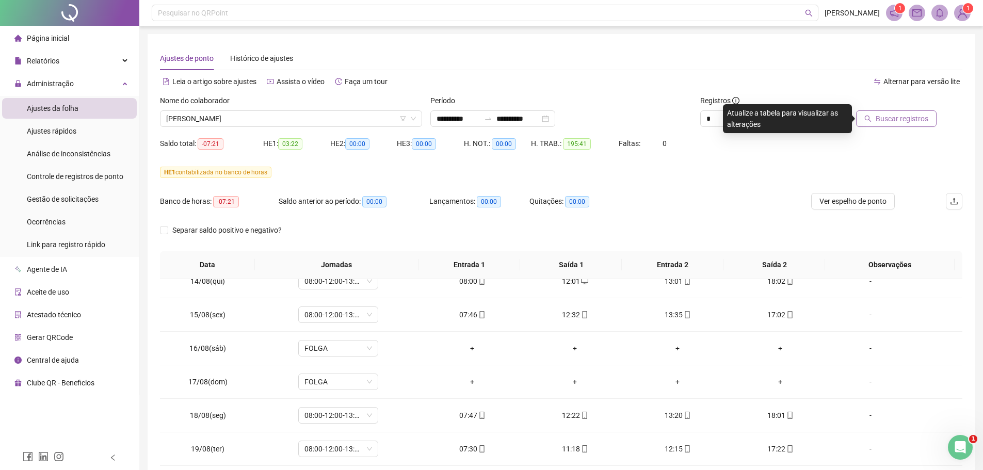
click at [884, 119] on span "Buscar registros" at bounding box center [902, 118] width 53 height 11
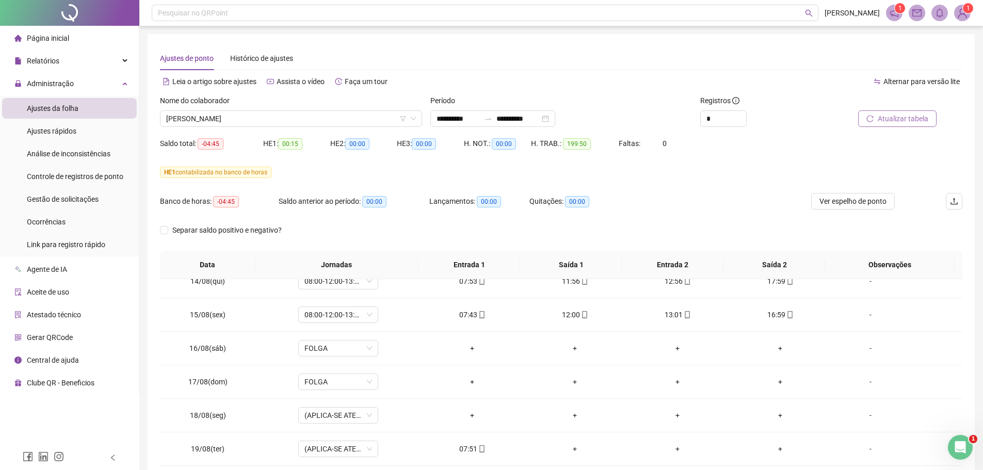
scroll to position [86, 0]
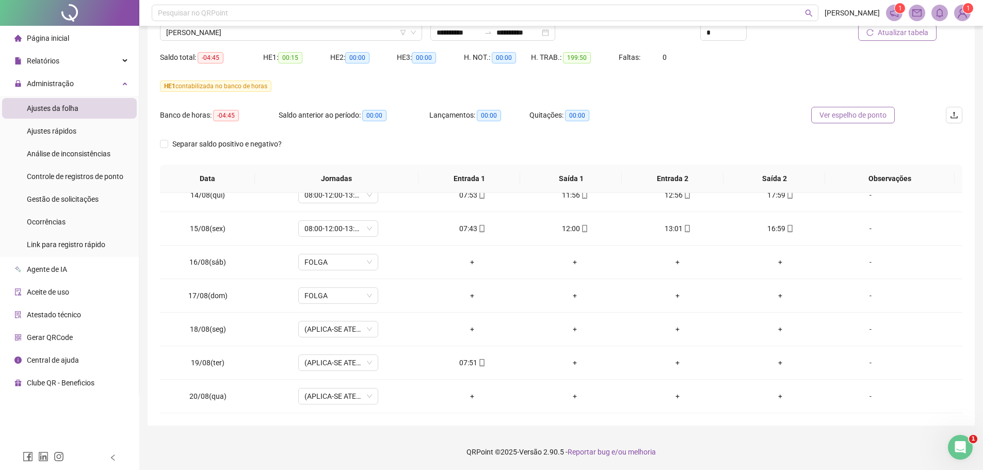
click at [831, 113] on span "Ver espelho de ponto" at bounding box center [852, 114] width 67 height 11
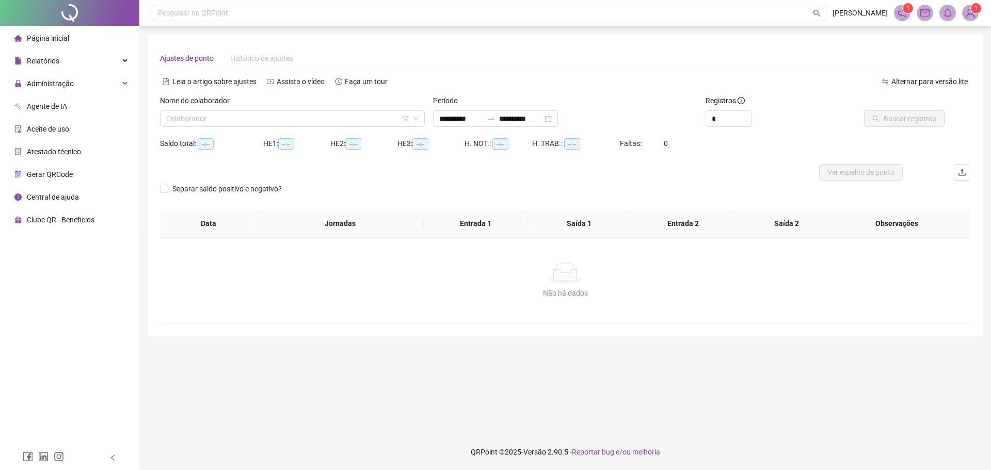
type input "**********"
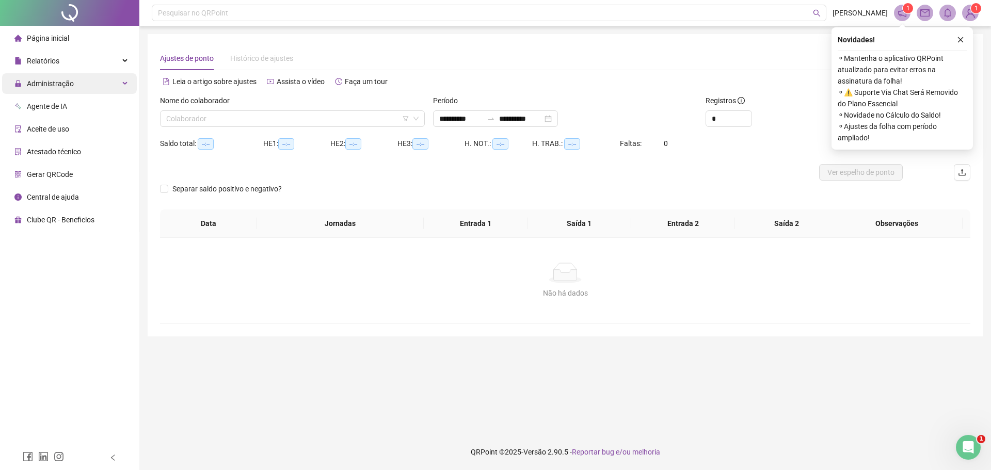
click at [56, 86] on span "Administração" at bounding box center [50, 83] width 47 height 8
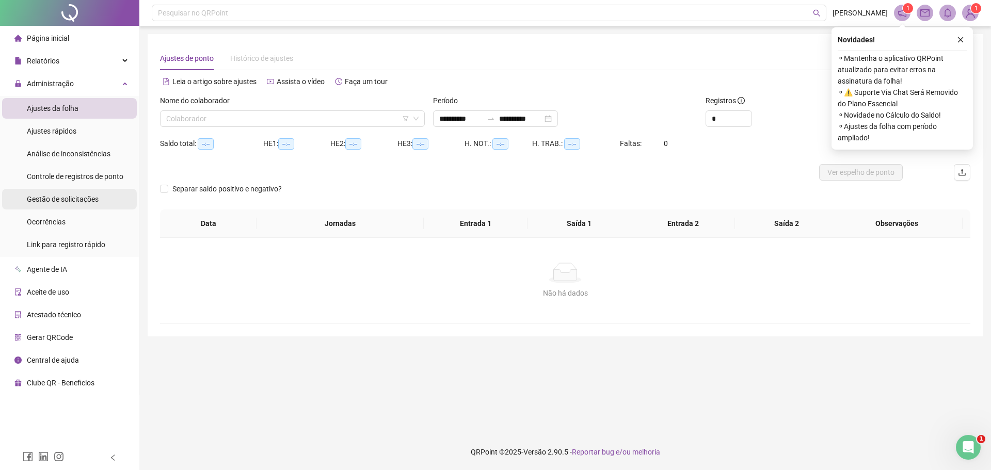
click at [50, 198] on span "Gestão de solicitações" at bounding box center [63, 199] width 72 height 8
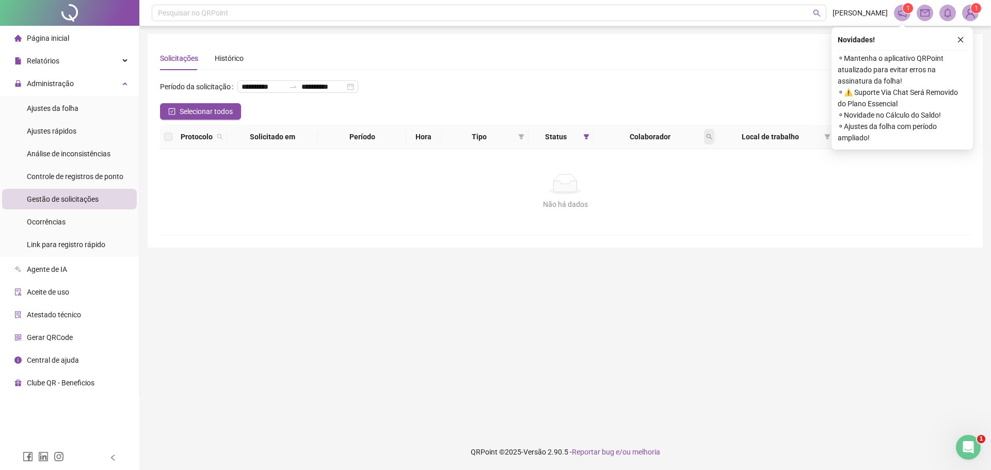
click at [710, 140] on icon "search" at bounding box center [709, 137] width 6 height 6
click at [583, 140] on icon "filter" at bounding box center [586, 137] width 6 height 6
click at [578, 229] on span "OK" at bounding box center [578, 228] width 10 height 11
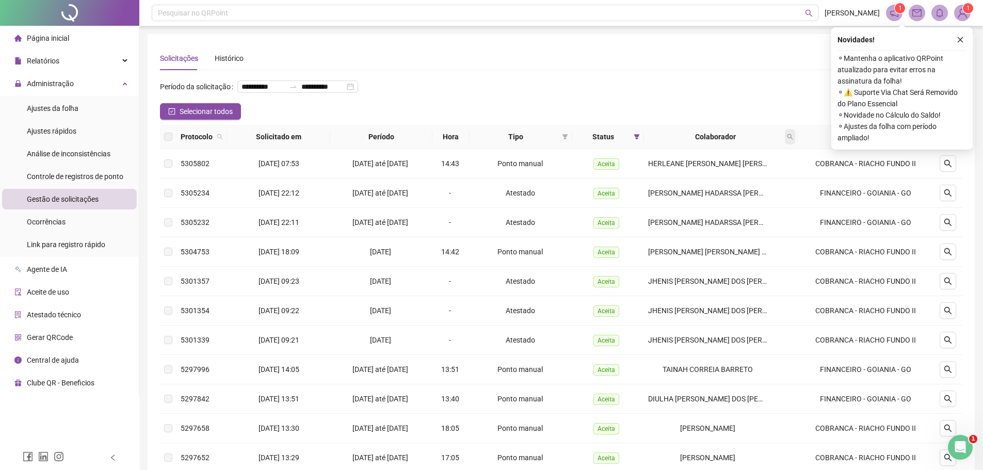
click at [788, 140] on icon "search" at bounding box center [790, 137] width 6 height 6
click at [716, 196] on span "Buscar" at bounding box center [724, 193] width 23 height 11
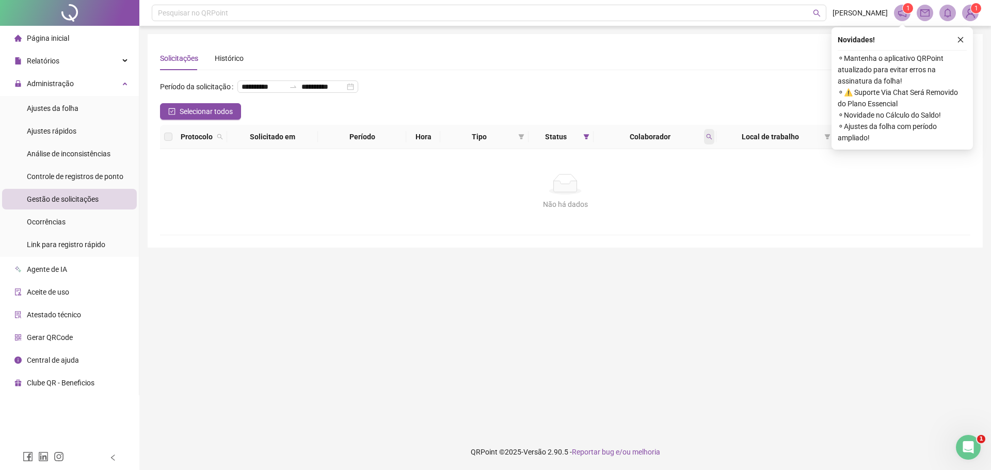
click at [706, 140] on icon "search" at bounding box center [709, 137] width 6 height 6
click at [656, 177] on input "******" at bounding box center [661, 175] width 97 height 17
type input "*"
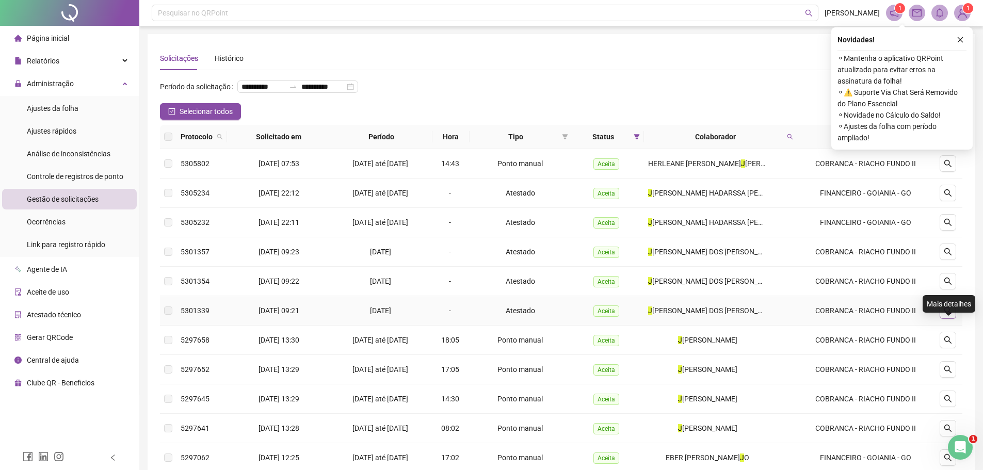
click at [949, 315] on icon "search" at bounding box center [948, 310] width 8 height 8
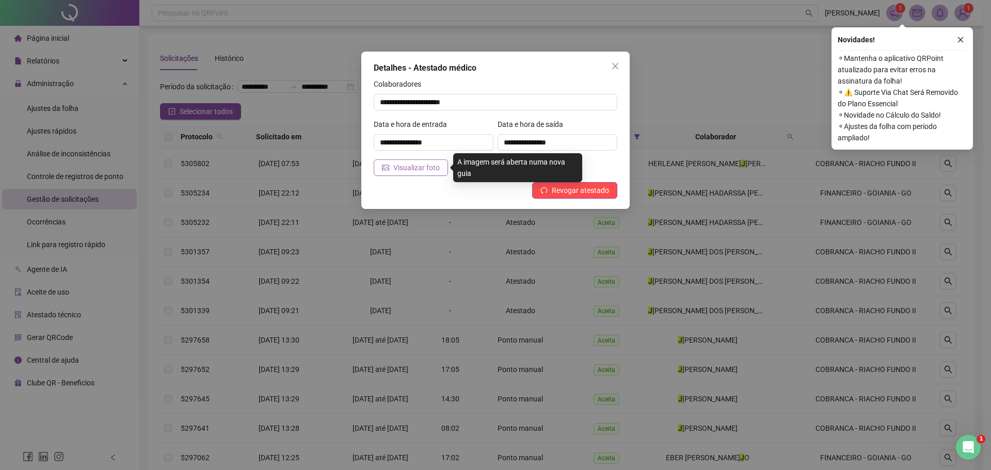
click at [419, 171] on span "Visualizar foto" at bounding box center [416, 167] width 46 height 11
click at [428, 169] on span "Visualizar foto" at bounding box center [416, 167] width 46 height 11
